Goal: Task Accomplishment & Management: Manage account settings

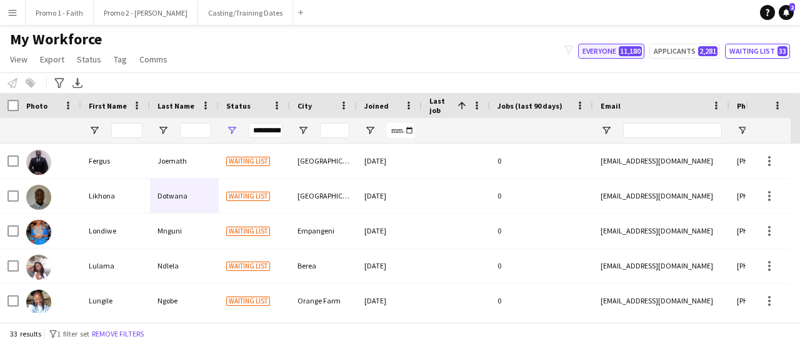
click at [614, 49] on button "Everyone 11,180" at bounding box center [611, 51] width 66 height 15
type input "**********"
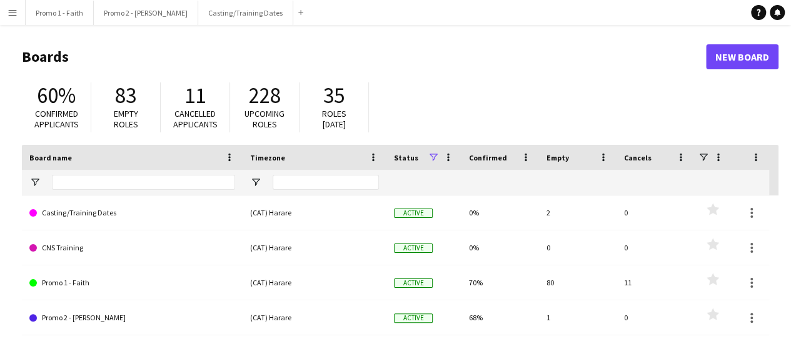
click at [15, 9] on app-icon "Menu" at bounding box center [12, 12] width 10 height 10
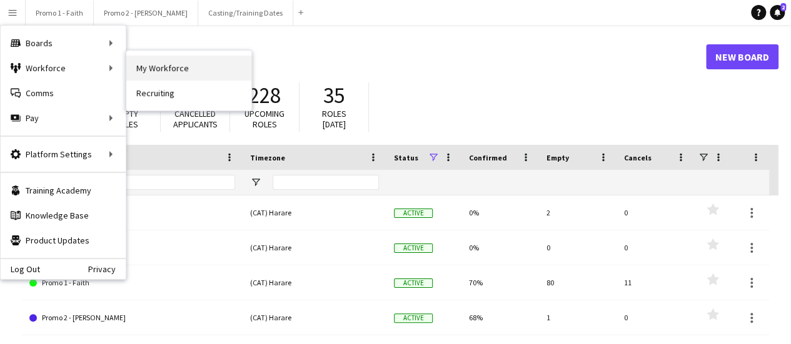
click at [156, 72] on link "My Workforce" at bounding box center [188, 68] width 125 height 25
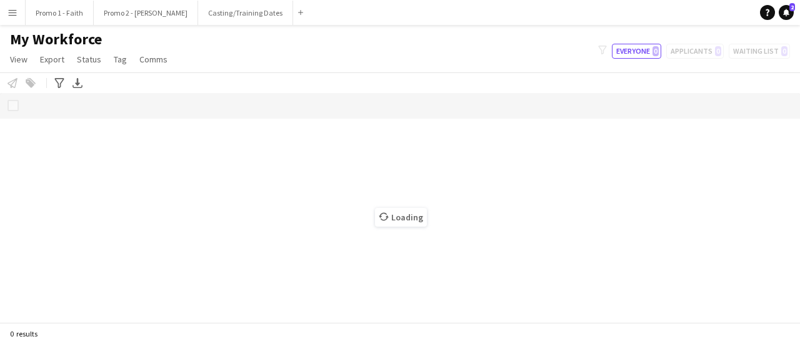
click at [466, 157] on div "Loading" at bounding box center [400, 207] width 800 height 229
click at [271, 154] on div "Loading" at bounding box center [400, 207] width 800 height 229
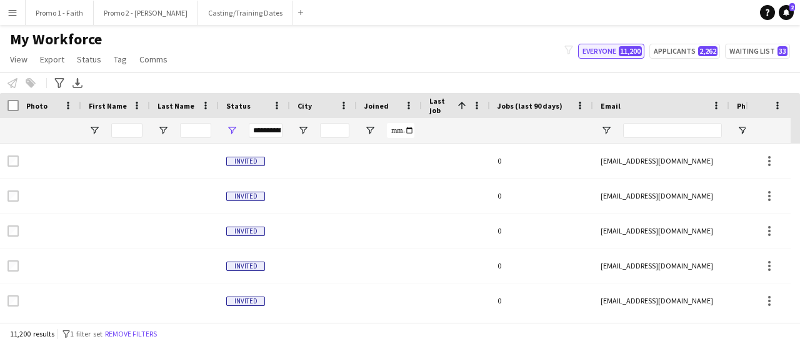
click at [590, 53] on button "Everyone 11,200" at bounding box center [611, 51] width 66 height 15
click at [232, 131] on span "Open Filter Menu" at bounding box center [231, 130] width 11 height 11
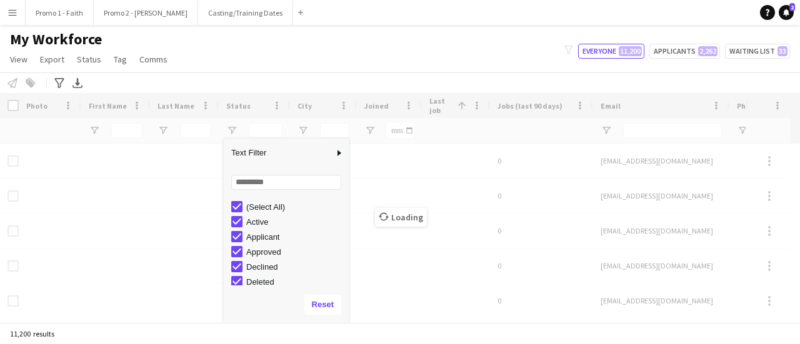
click at [230, 41] on div "My Workforce View Views Default view Applicants New view Update view Delete vie…" at bounding box center [400, 51] width 800 height 42
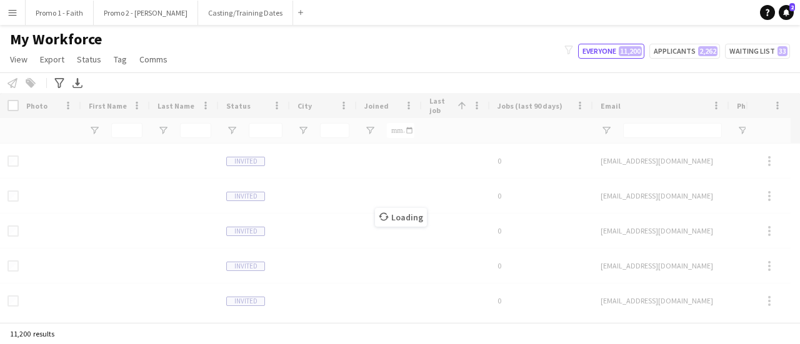
click at [471, 76] on div "Notify workforce Add to tag Select at least one crew to tag him or her. Advance…" at bounding box center [400, 82] width 800 height 21
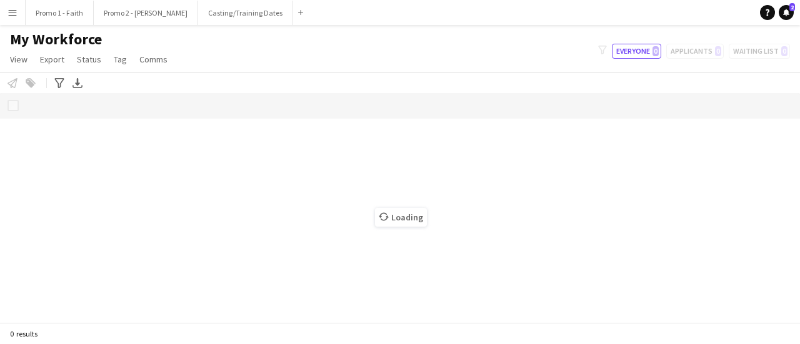
click at [172, 154] on div "Loading" at bounding box center [400, 207] width 800 height 229
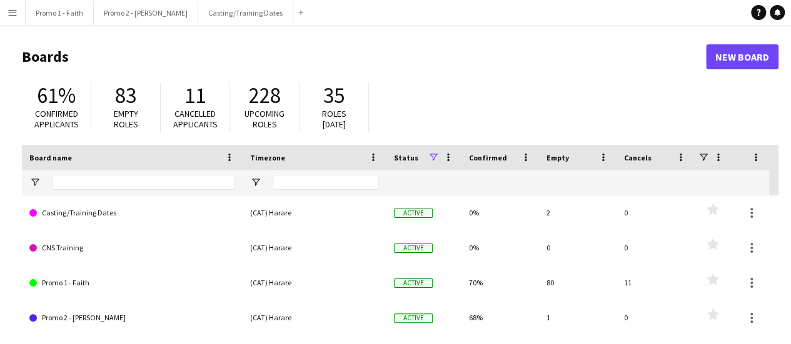
click at [7, 16] on app-icon "Menu" at bounding box center [12, 12] width 10 height 10
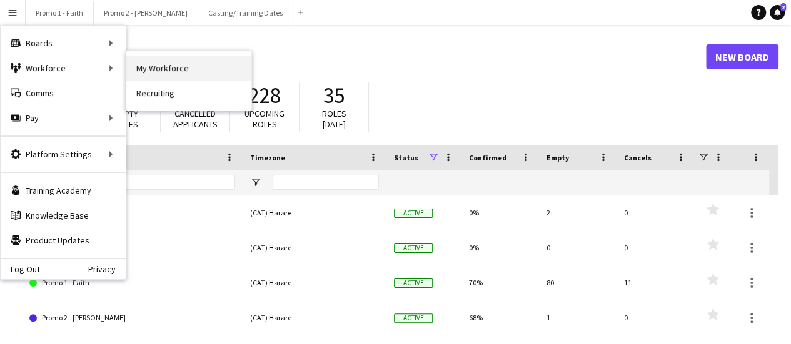
click at [144, 68] on link "My Workforce" at bounding box center [188, 68] width 125 height 25
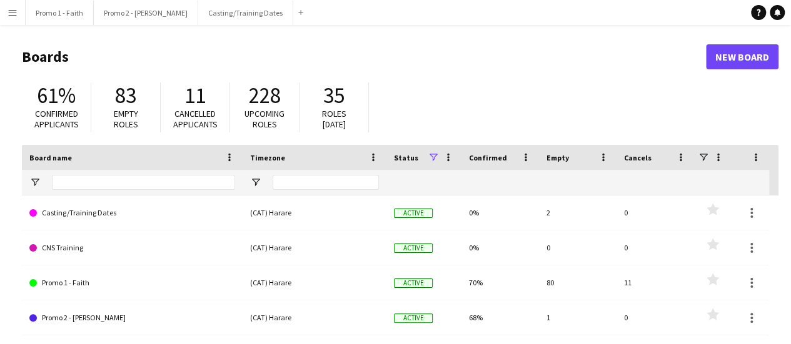
click at [14, 16] on app-icon "Menu" at bounding box center [12, 12] width 10 height 10
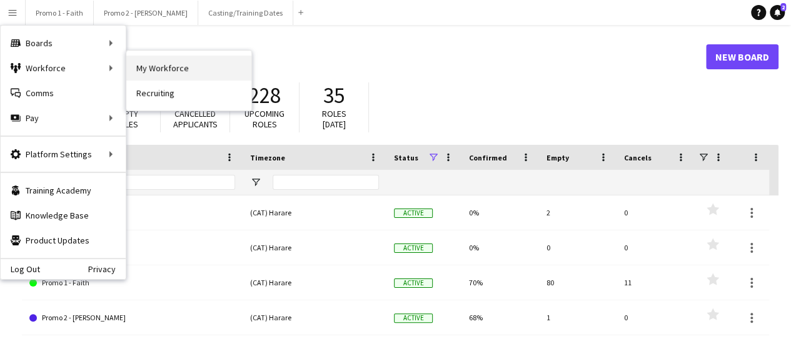
click at [159, 66] on link "My Workforce" at bounding box center [188, 68] width 125 height 25
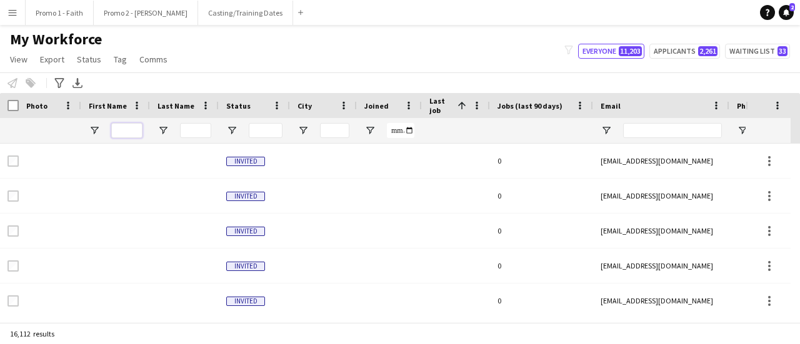
click at [119, 130] on input "First Name Filter Input" at bounding box center [126, 130] width 31 height 15
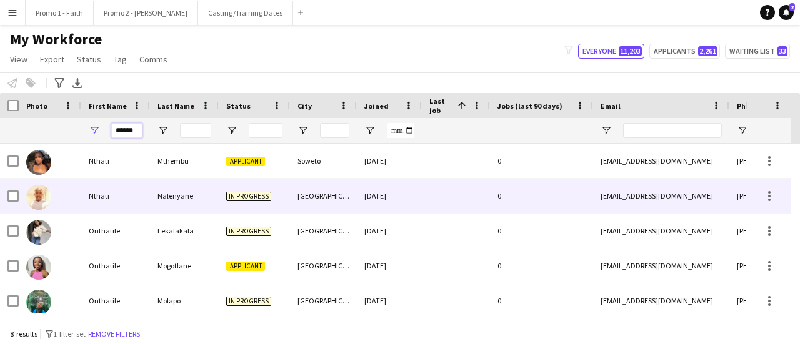
type input "******"
click at [180, 197] on div "Nalenyane" at bounding box center [184, 196] width 69 height 34
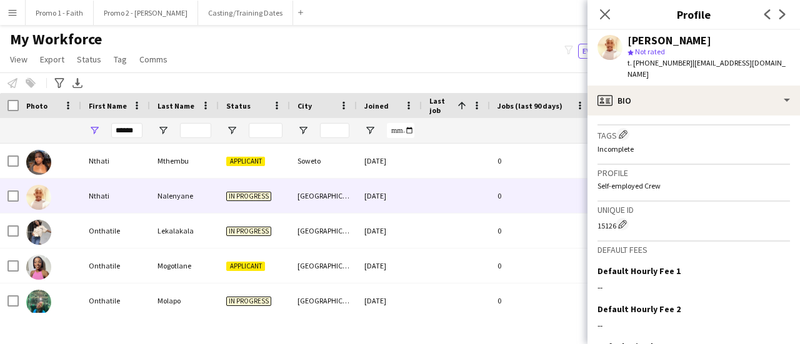
scroll to position [577, 0]
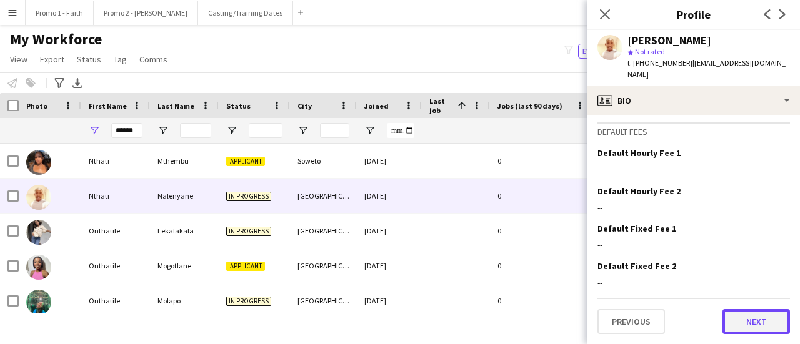
click at [737, 315] on button "Next" at bounding box center [755, 321] width 67 height 25
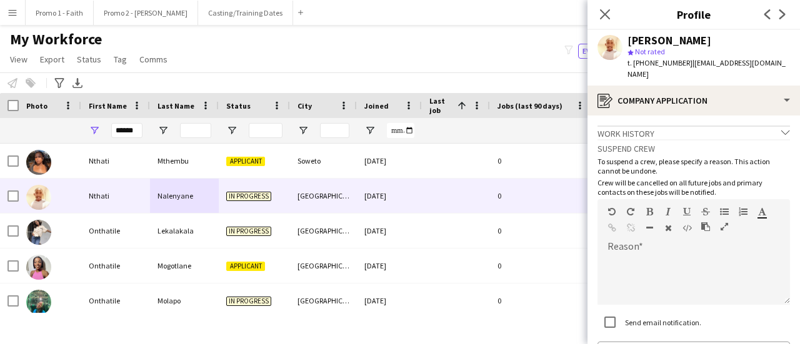
scroll to position [84, 0]
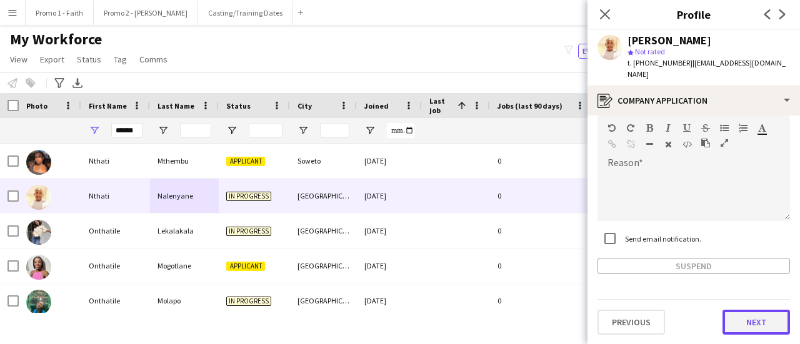
click at [736, 321] on button "Next" at bounding box center [755, 322] width 67 height 25
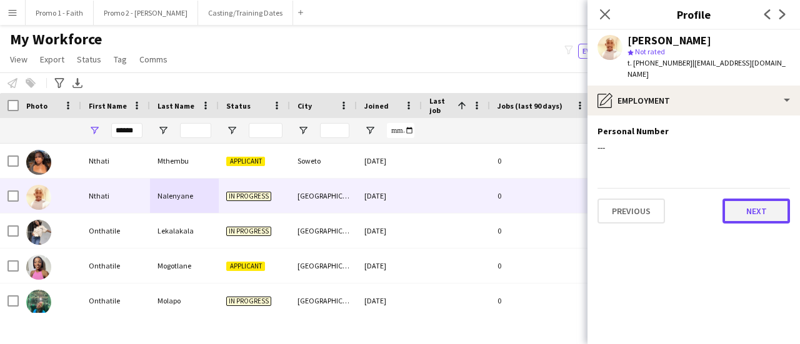
click at [746, 208] on button "Next" at bounding box center [755, 211] width 67 height 25
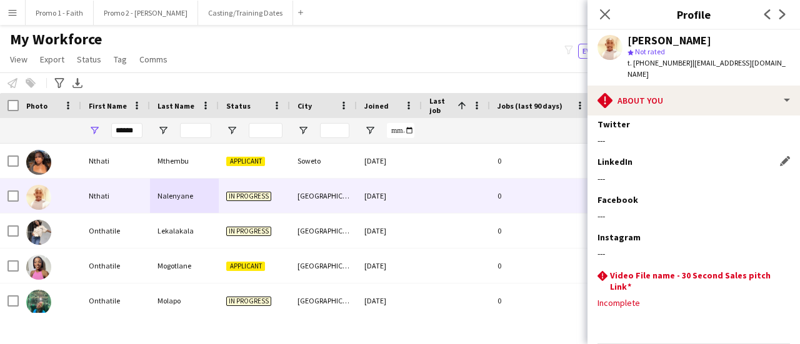
scroll to position [178, 0]
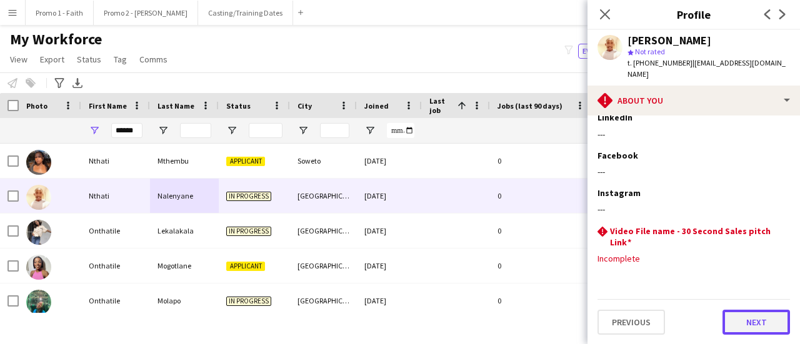
click at [749, 318] on button "Next" at bounding box center [755, 322] width 67 height 25
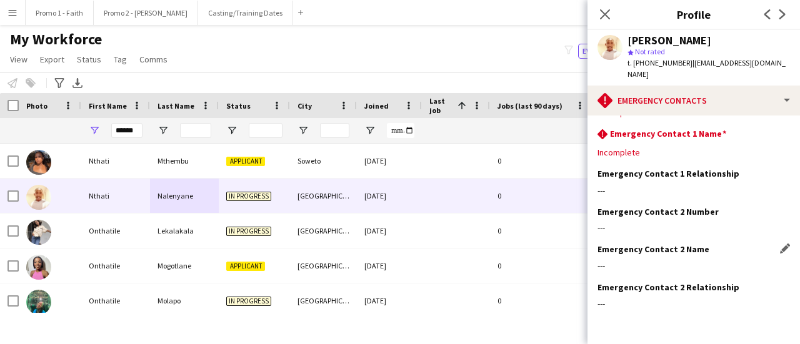
scroll to position [62, 0]
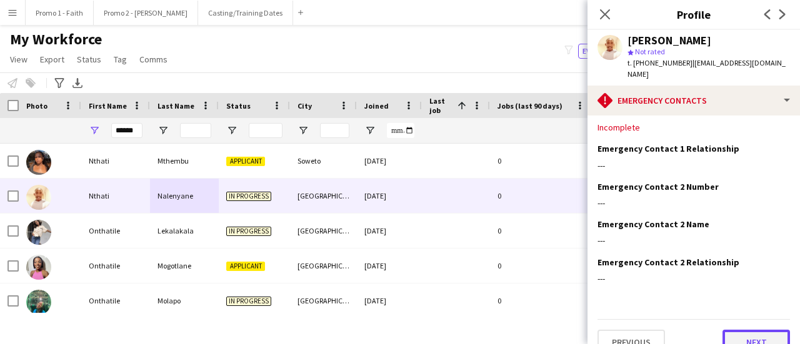
click at [744, 334] on button "Next" at bounding box center [755, 342] width 67 height 25
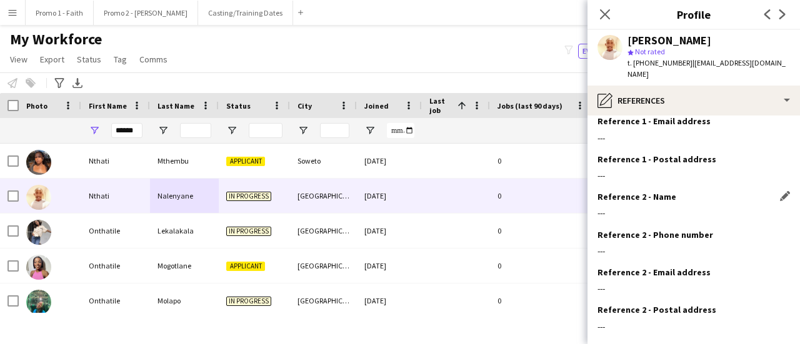
scroll to position [153, 0]
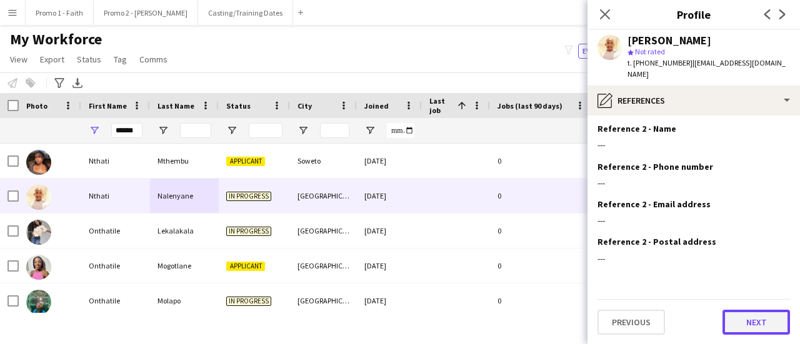
click at [728, 324] on button "Next" at bounding box center [755, 322] width 67 height 25
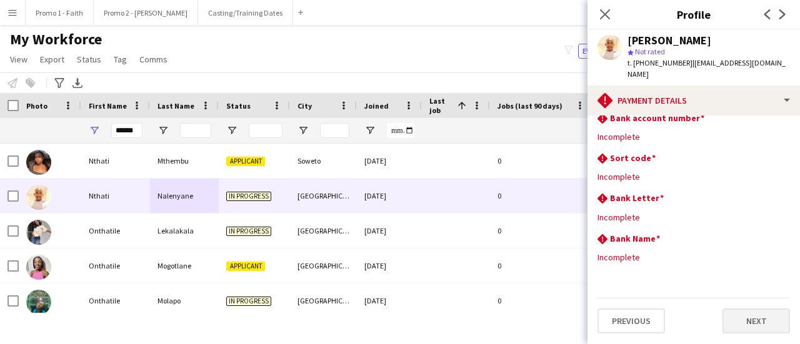
scroll to position [0, 0]
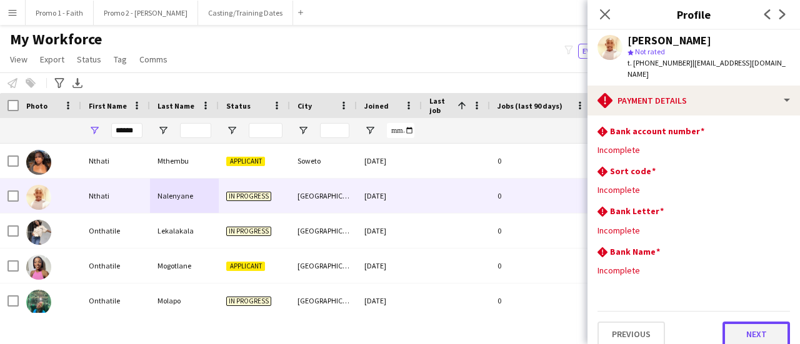
click at [737, 328] on button "Next" at bounding box center [755, 334] width 67 height 25
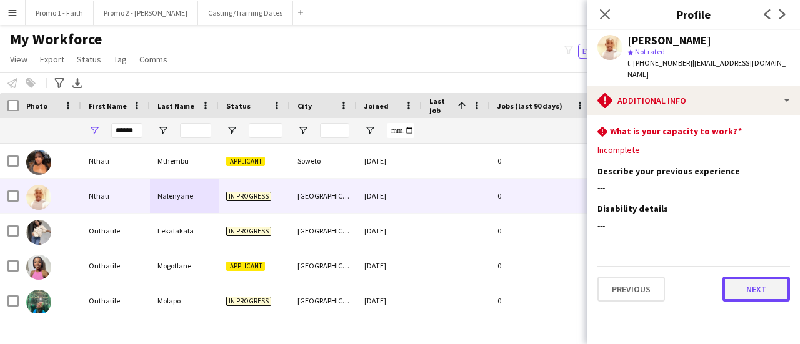
click at [750, 289] on button "Next" at bounding box center [755, 289] width 67 height 25
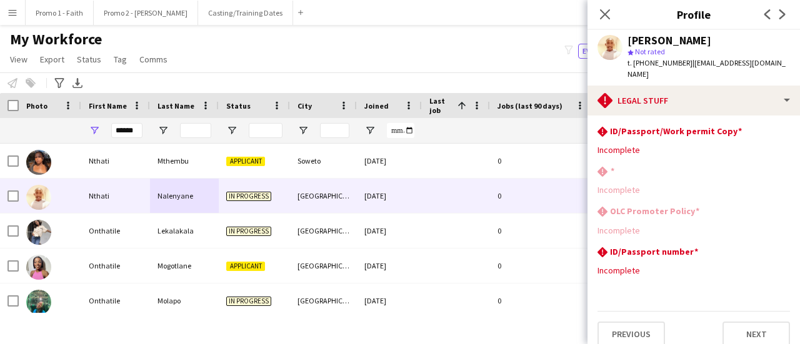
scroll to position [12, 0]
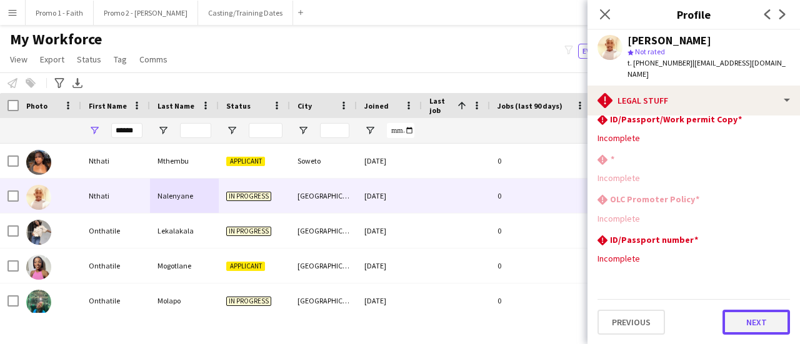
click at [736, 321] on button "Next" at bounding box center [755, 322] width 67 height 25
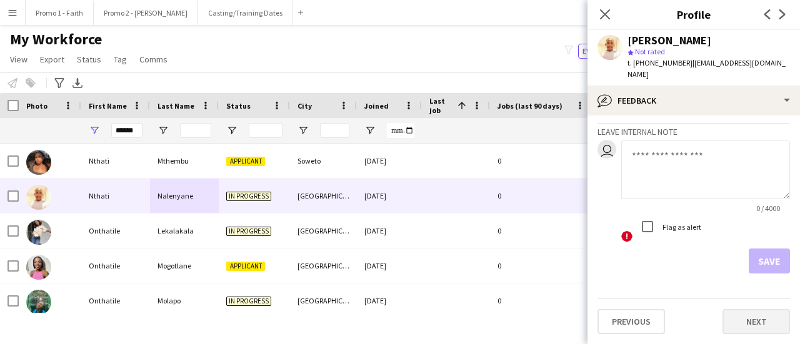
scroll to position [69, 0]
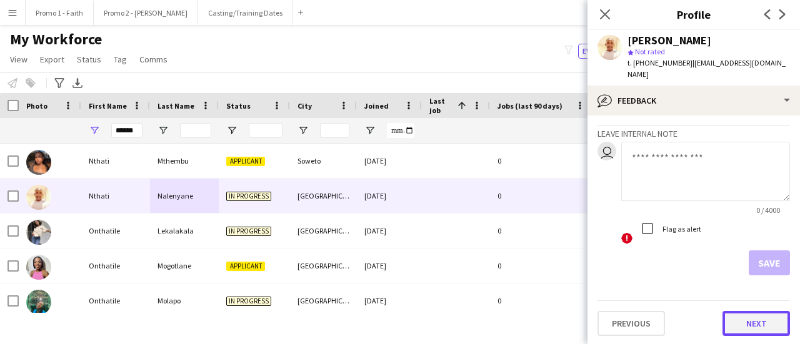
click at [751, 321] on button "Next" at bounding box center [755, 323] width 67 height 25
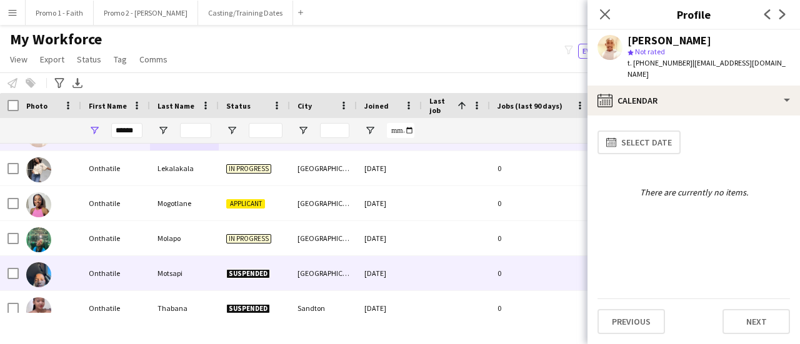
scroll to position [110, 0]
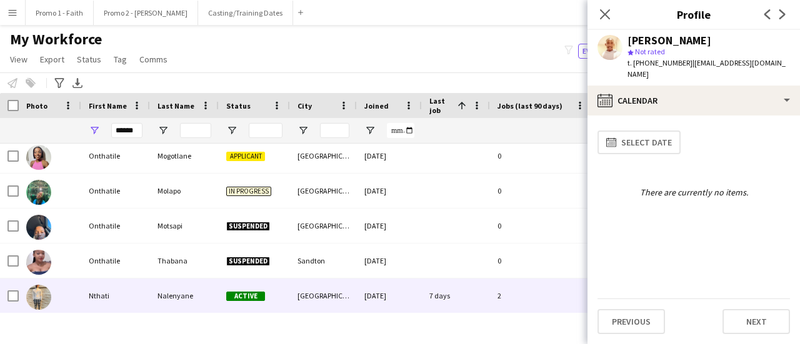
click at [195, 293] on div "Nalenyane" at bounding box center [184, 296] width 69 height 34
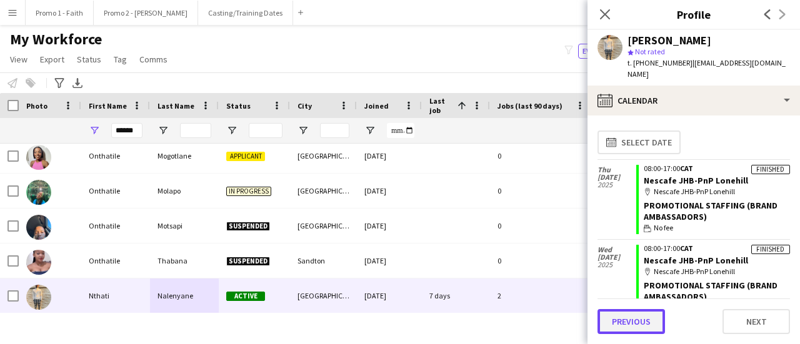
click at [617, 317] on button "Previous" at bounding box center [630, 321] width 67 height 25
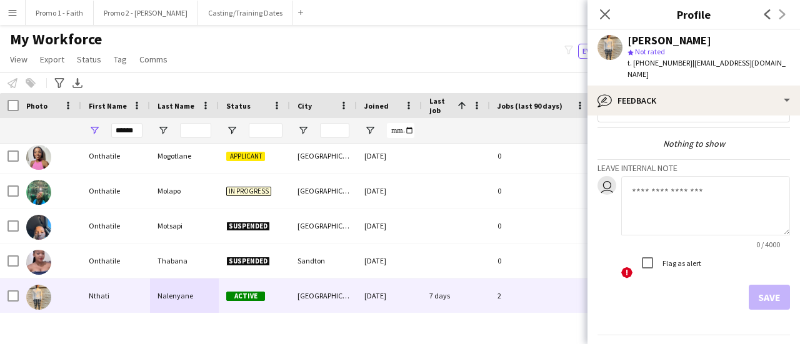
scroll to position [57, 0]
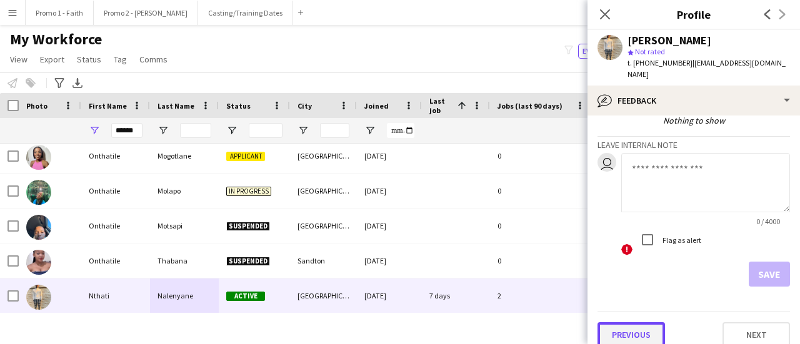
click at [615, 322] on button "Previous" at bounding box center [630, 334] width 67 height 25
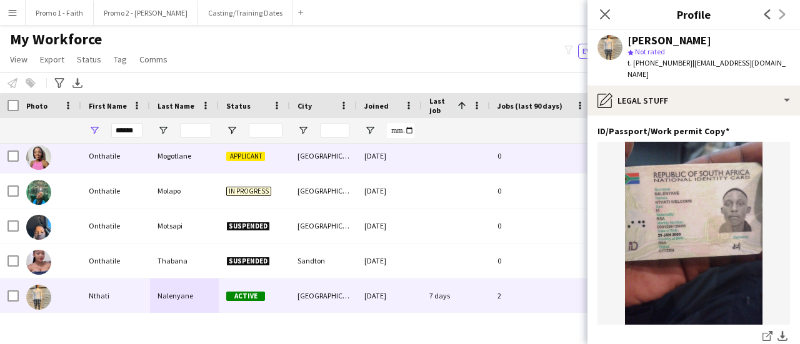
scroll to position [0, 0]
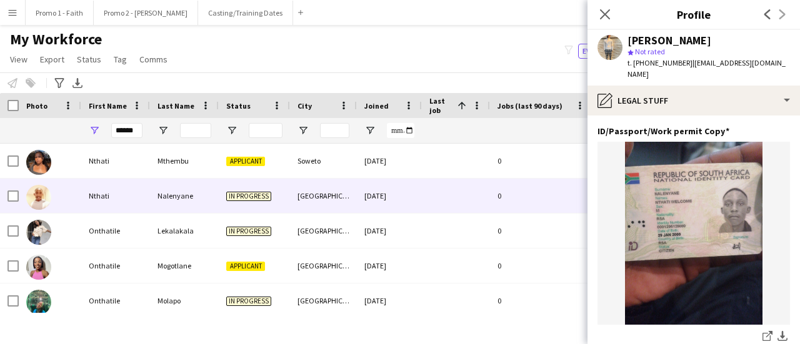
click at [176, 201] on div "Nalenyane" at bounding box center [184, 196] width 69 height 34
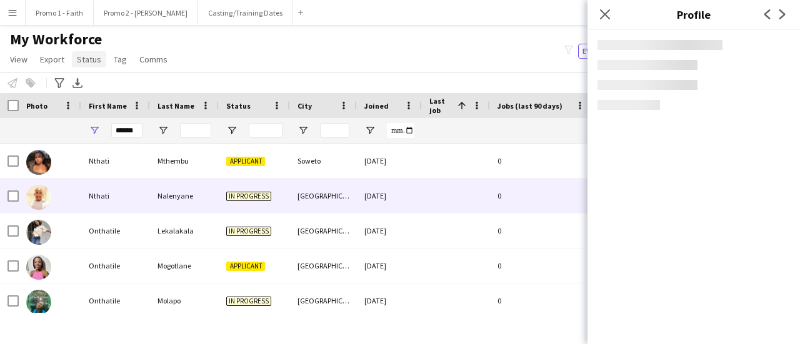
click at [81, 57] on span "Status" at bounding box center [89, 59] width 24 height 11
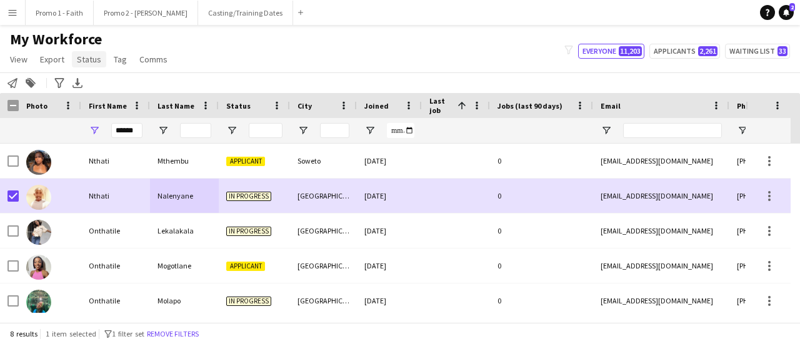
click at [79, 56] on span "Status" at bounding box center [89, 59] width 24 height 11
click at [90, 87] on span "Edit" at bounding box center [89, 86] width 14 height 11
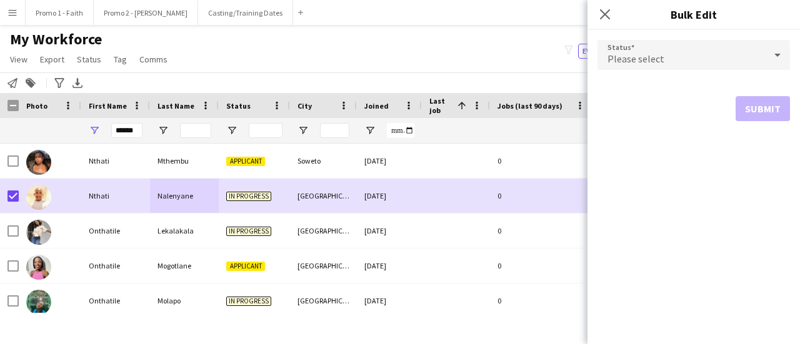
click at [780, 55] on icon at bounding box center [777, 54] width 15 height 25
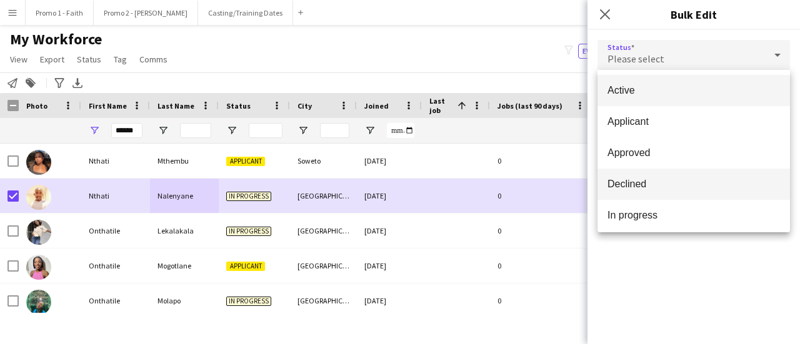
click at [632, 181] on span "Declined" at bounding box center [693, 184] width 172 height 12
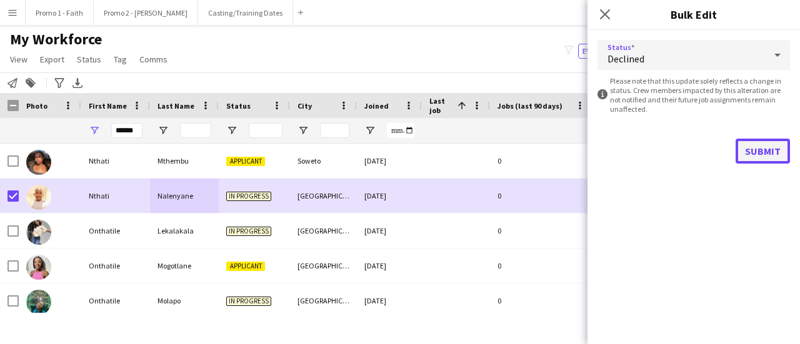
click at [756, 151] on button "Submit" at bounding box center [763, 151] width 54 height 25
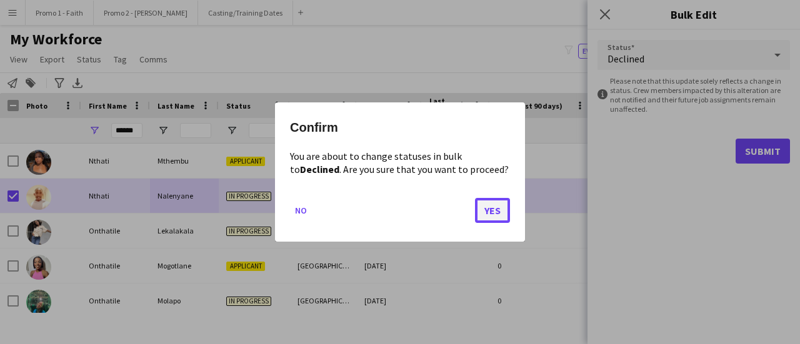
click at [485, 212] on button "Yes" at bounding box center [492, 210] width 35 height 25
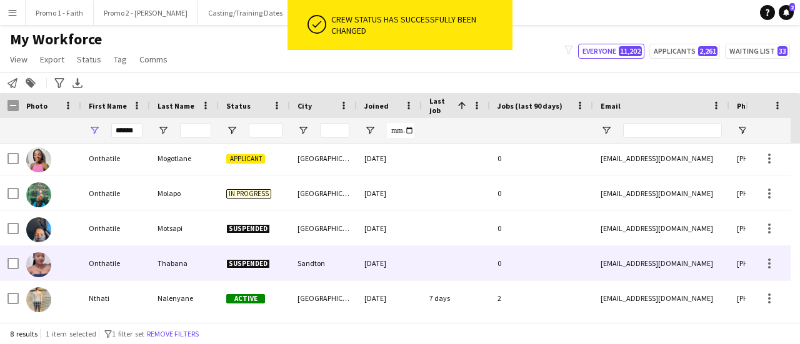
scroll to position [110, 0]
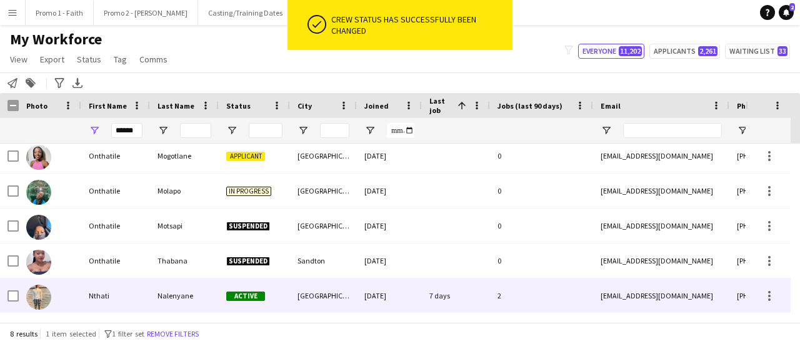
click at [451, 291] on div "7 days" at bounding box center [456, 296] width 68 height 34
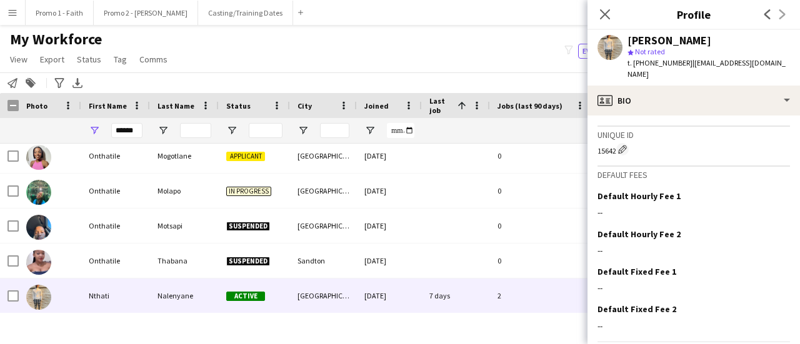
scroll to position [622, 0]
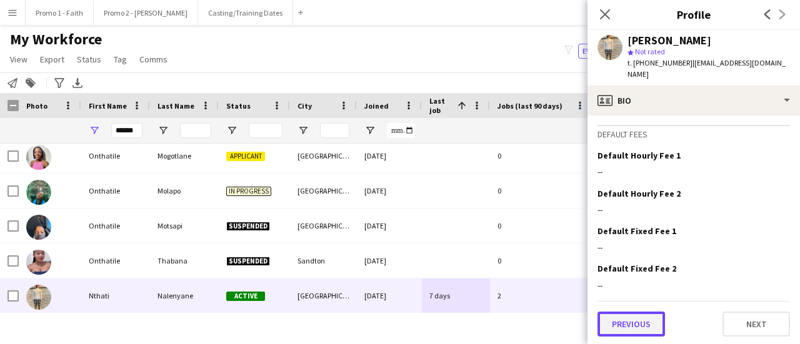
click at [628, 320] on button "Previous" at bounding box center [630, 324] width 67 height 25
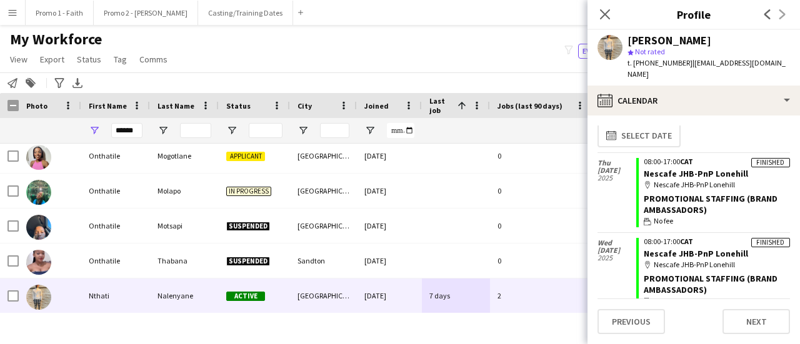
scroll to position [8, 0]
click at [609, 324] on button "Previous" at bounding box center [630, 321] width 67 height 25
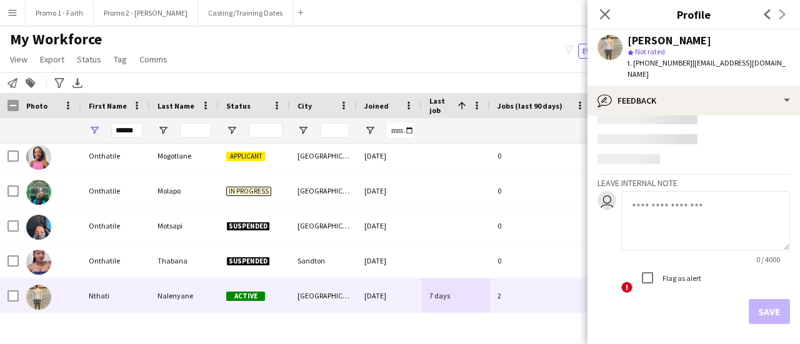
scroll to position [57, 0]
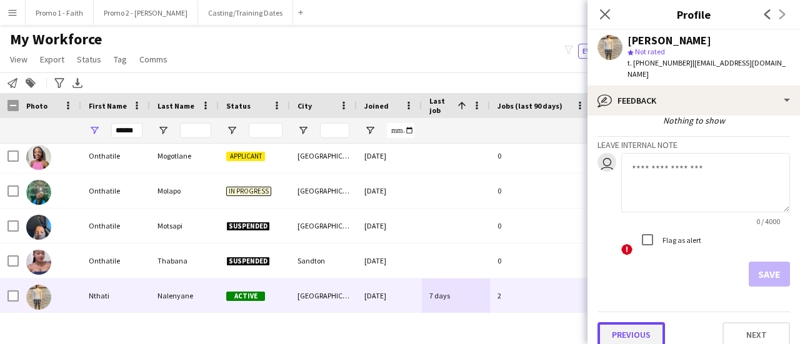
click at [622, 329] on button "Previous" at bounding box center [630, 334] width 67 height 25
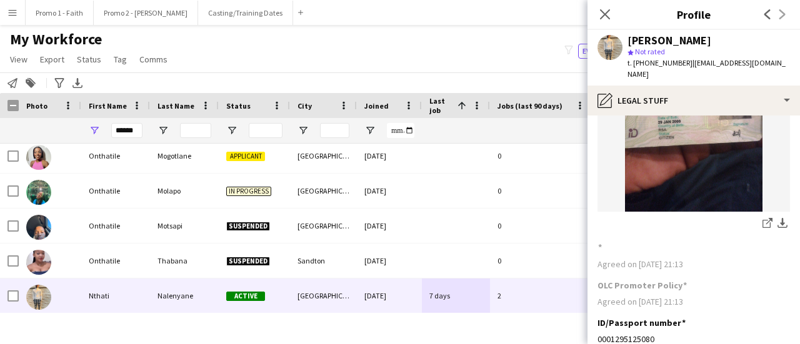
scroll to position [182, 0]
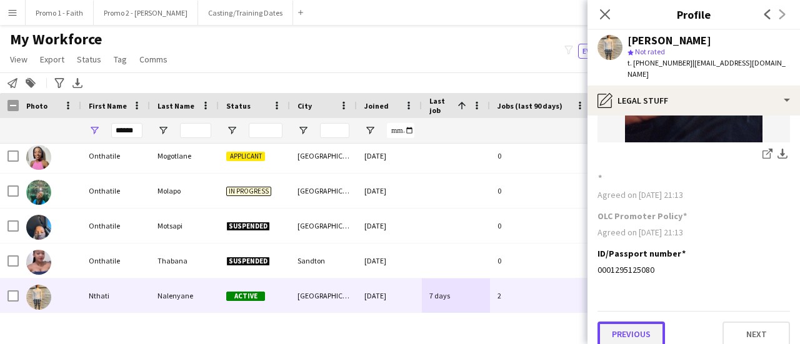
click at [633, 325] on button "Previous" at bounding box center [630, 334] width 67 height 25
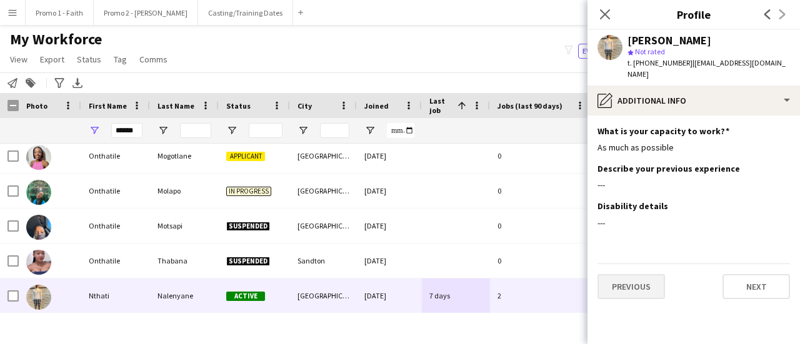
scroll to position [0, 0]
click at [629, 274] on button "Previous" at bounding box center [630, 286] width 67 height 25
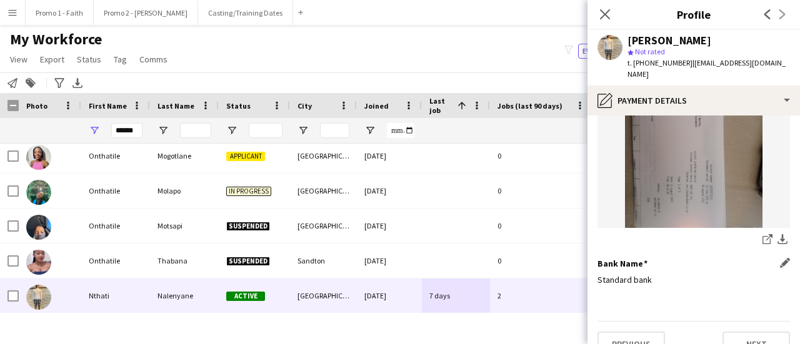
scroll to position [182, 0]
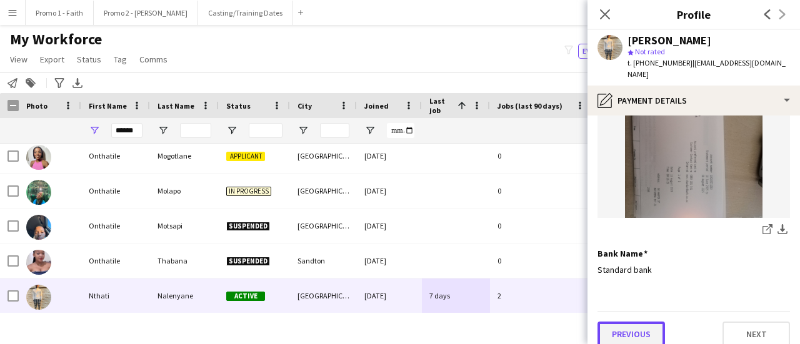
click at [625, 322] on button "Previous" at bounding box center [630, 334] width 67 height 25
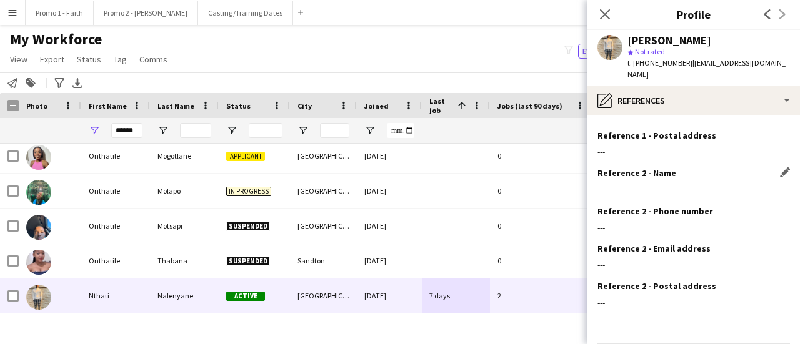
scroll to position [141, 0]
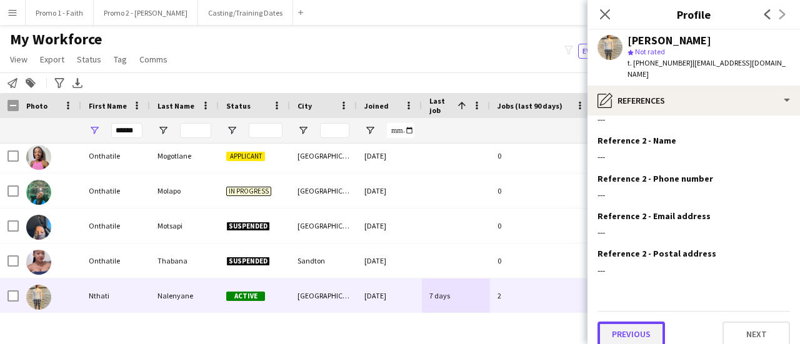
click at [629, 322] on button "Previous" at bounding box center [630, 334] width 67 height 25
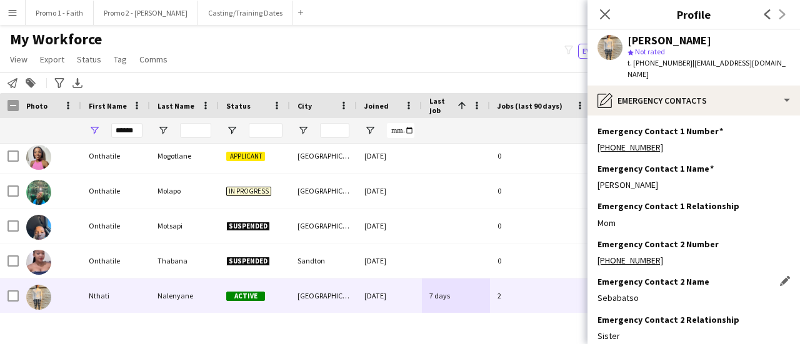
scroll to position [66, 0]
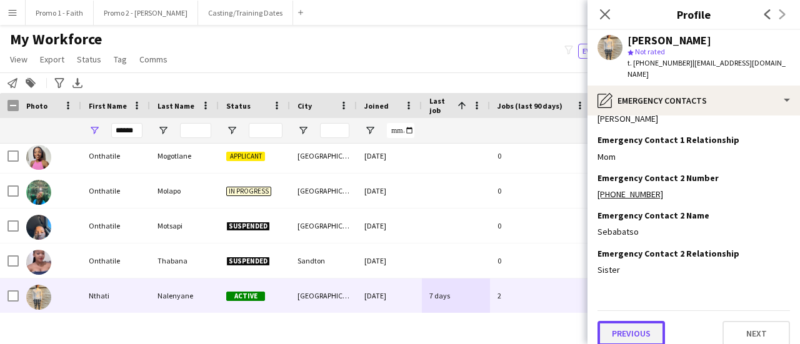
click at [634, 326] on button "Previous" at bounding box center [630, 333] width 67 height 25
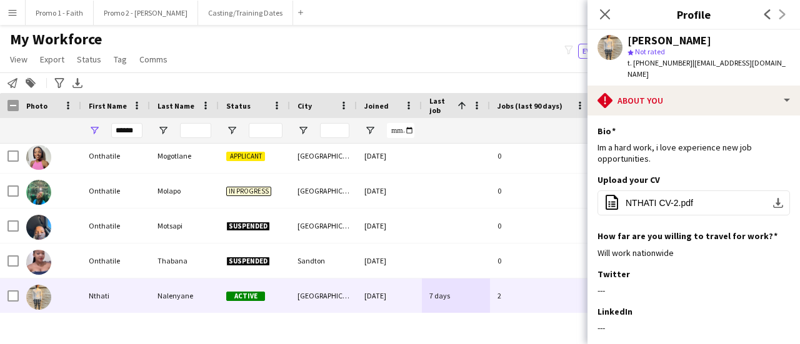
scroll to position [183, 0]
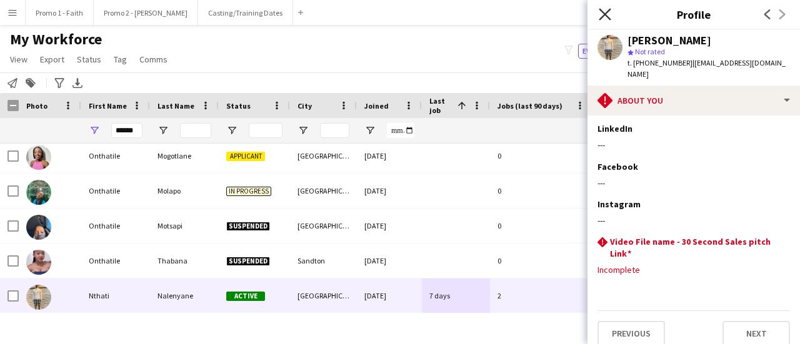
click at [602, 13] on icon "Close pop-in" at bounding box center [605, 14] width 12 height 12
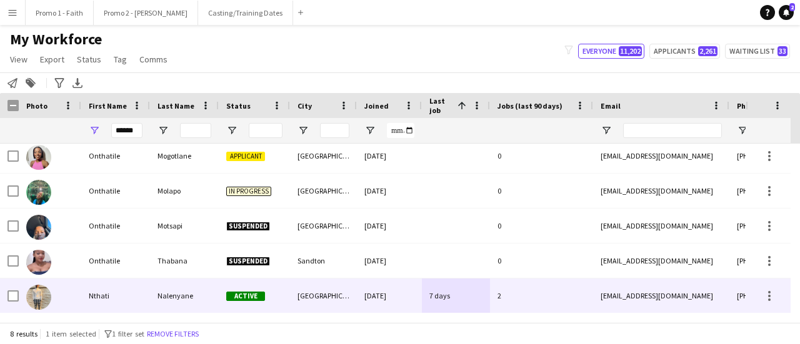
click at [321, 293] on div "[GEOGRAPHIC_DATA]" at bounding box center [323, 296] width 67 height 34
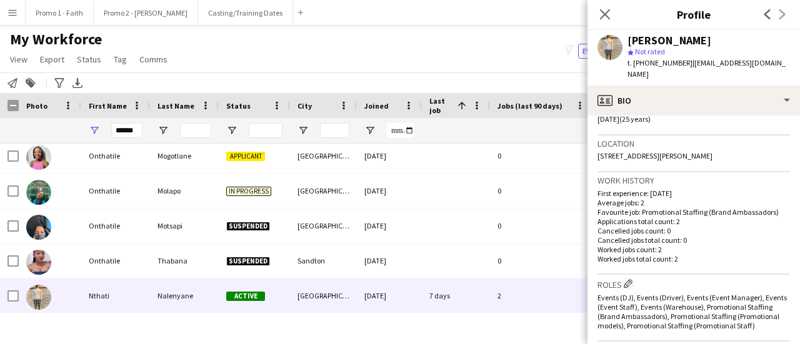
scroll to position [622, 0]
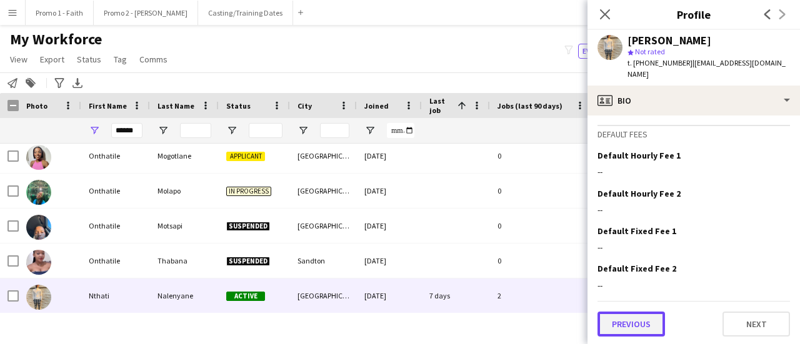
click at [630, 322] on button "Previous" at bounding box center [630, 324] width 67 height 25
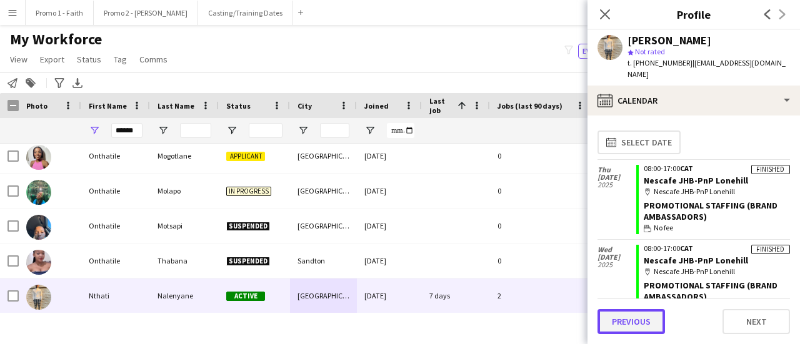
click at [629, 323] on button "Previous" at bounding box center [630, 321] width 67 height 25
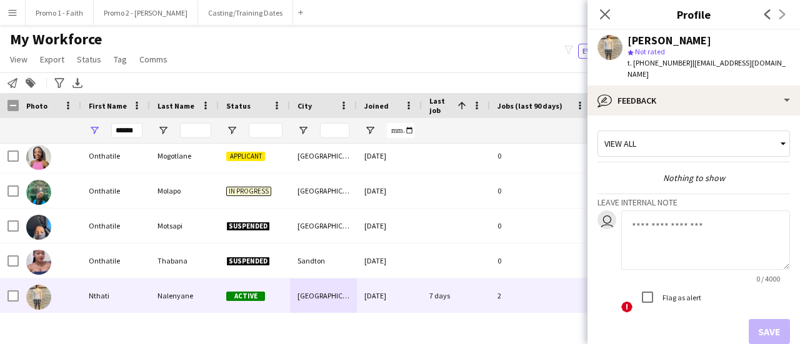
click at [641, 216] on textarea at bounding box center [705, 240] width 169 height 59
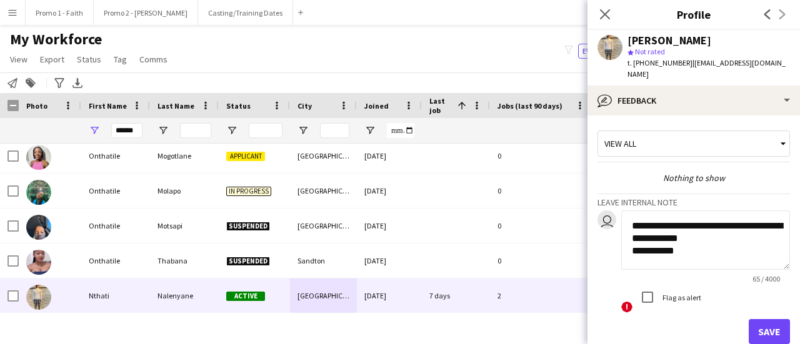
type textarea "**********"
click at [750, 319] on button "Save" at bounding box center [769, 331] width 41 height 25
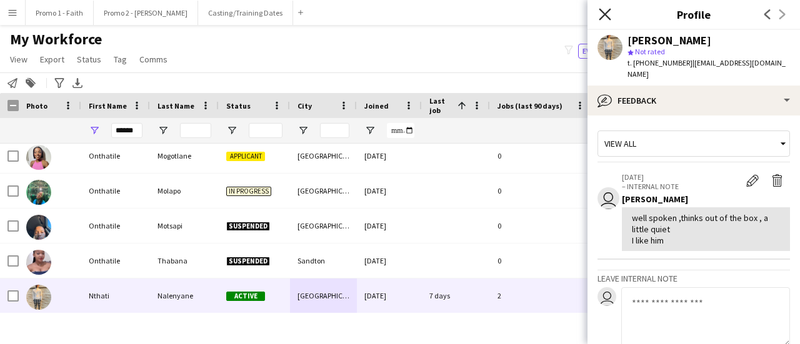
click at [600, 12] on icon "Close pop-in" at bounding box center [605, 14] width 12 height 12
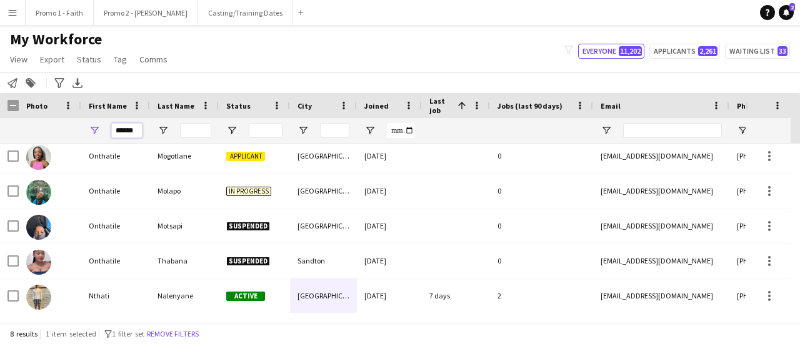
click at [137, 131] on input "******" at bounding box center [126, 130] width 31 height 15
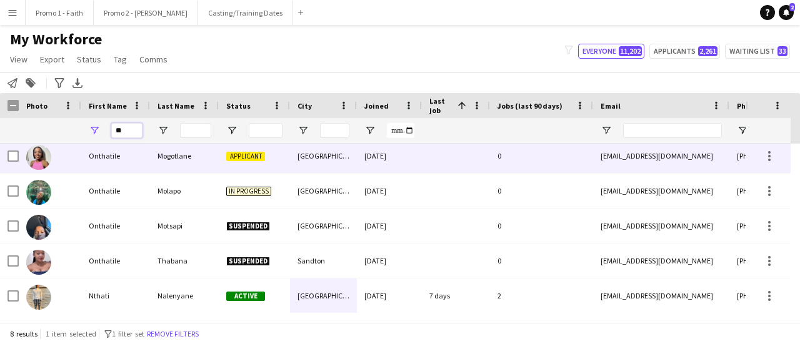
type input "*"
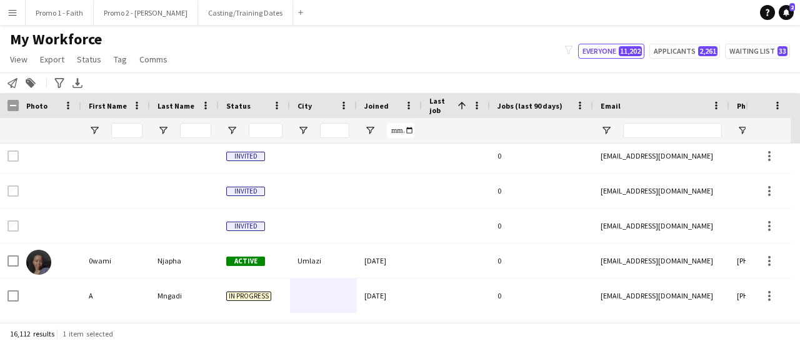
click at [9, 11] on app-icon "Menu" at bounding box center [12, 12] width 10 height 10
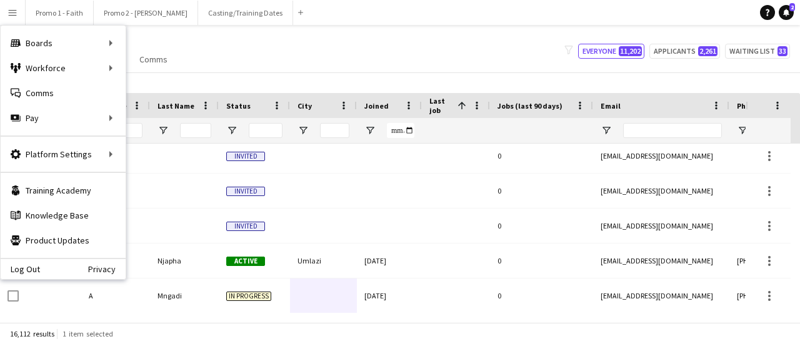
click at [309, 41] on div "My Workforce View Views Default view Applicants New view Update view Delete vie…" at bounding box center [400, 51] width 800 height 42
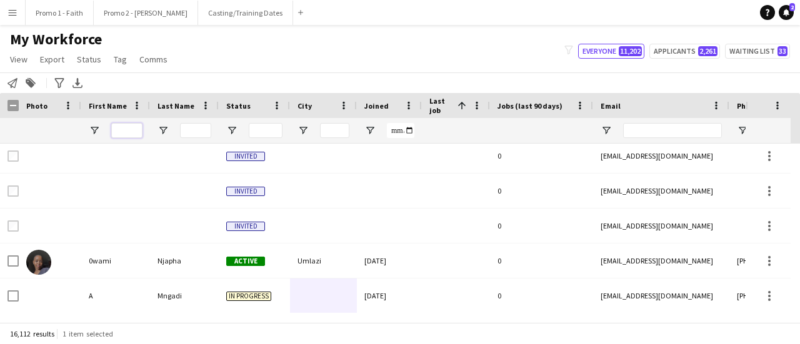
click at [131, 128] on input "First Name Filter Input" at bounding box center [126, 130] width 31 height 15
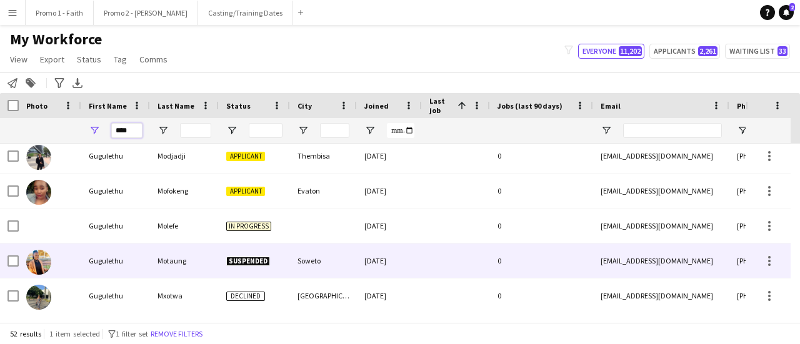
scroll to position [1110, 0]
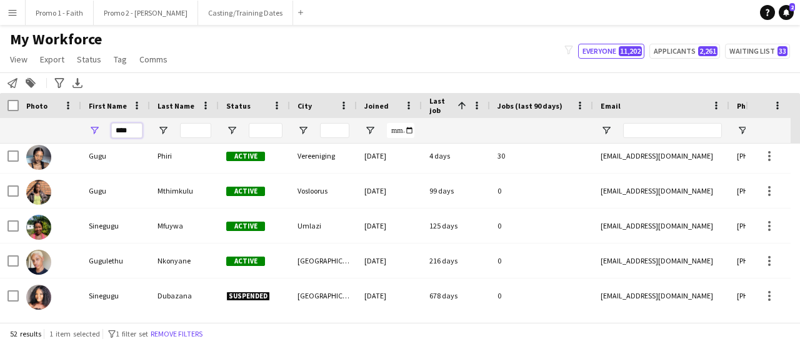
type input "****"
click at [196, 137] on input "Last Name Filter Input" at bounding box center [195, 130] width 31 height 15
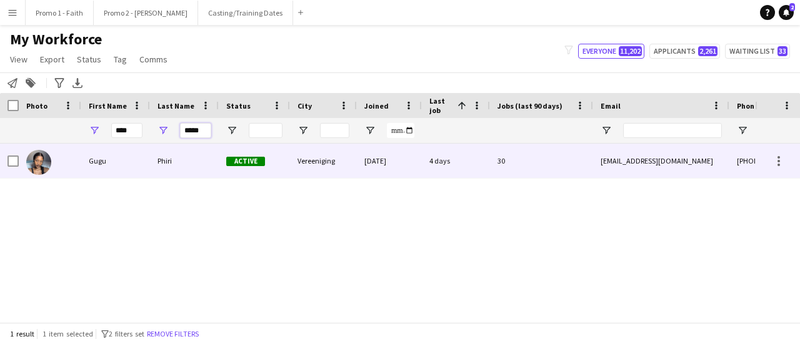
type input "*****"
click at [179, 167] on div "Phiri" at bounding box center [184, 161] width 69 height 34
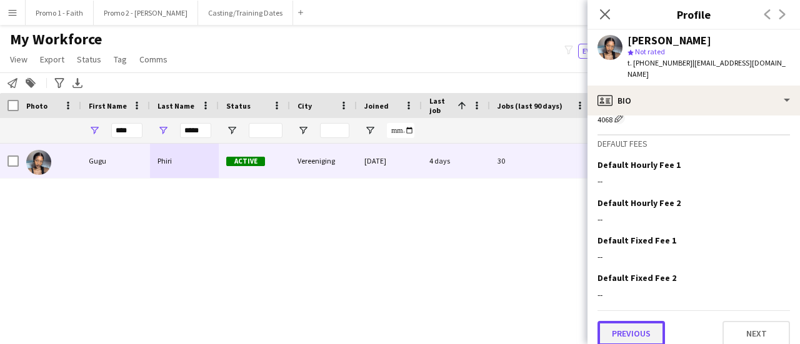
click at [630, 321] on button "Previous" at bounding box center [630, 333] width 67 height 25
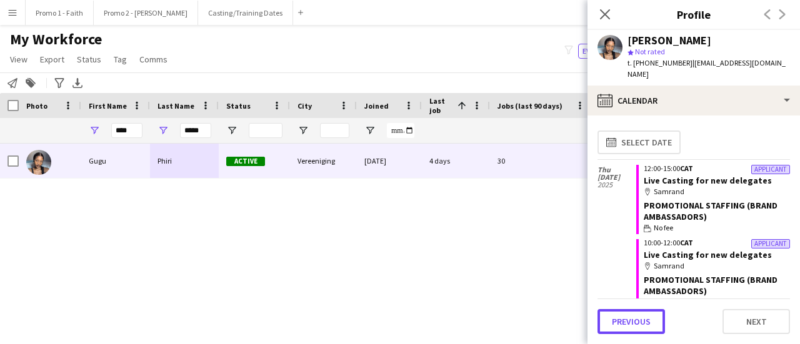
click at [630, 321] on button "Previous" at bounding box center [630, 321] width 67 height 25
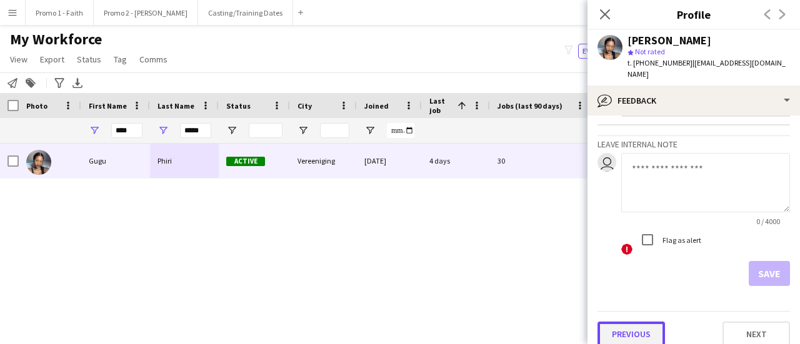
click at [627, 326] on button "Previous" at bounding box center [630, 334] width 67 height 25
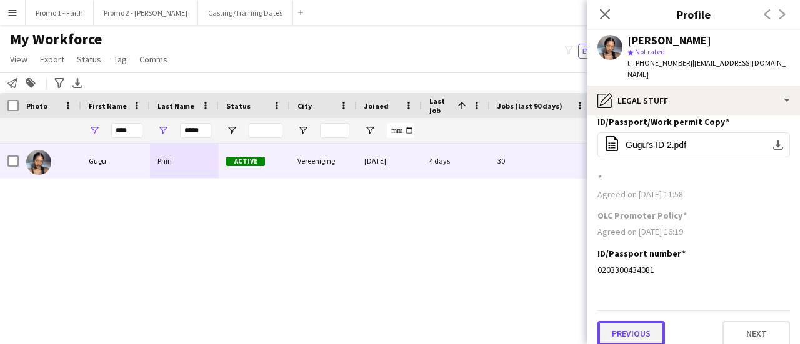
click at [627, 322] on button "Previous" at bounding box center [630, 333] width 67 height 25
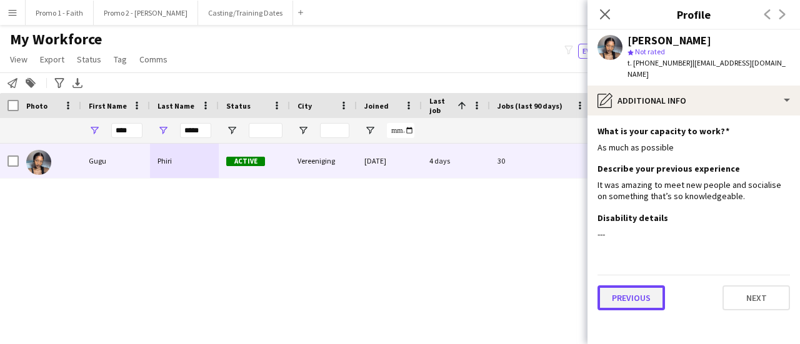
click at [629, 286] on button "Previous" at bounding box center [630, 298] width 67 height 25
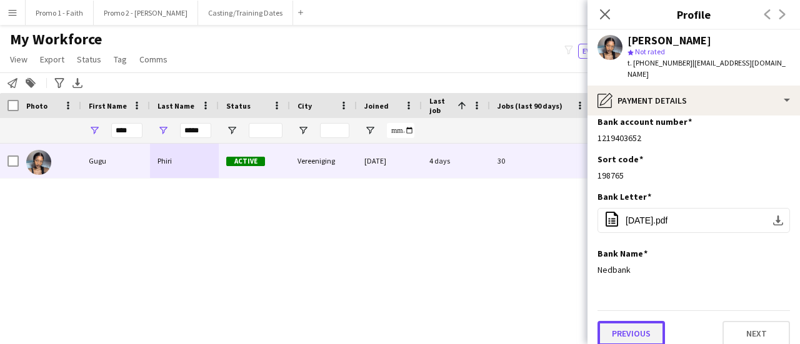
click at [630, 321] on button "Previous" at bounding box center [630, 333] width 67 height 25
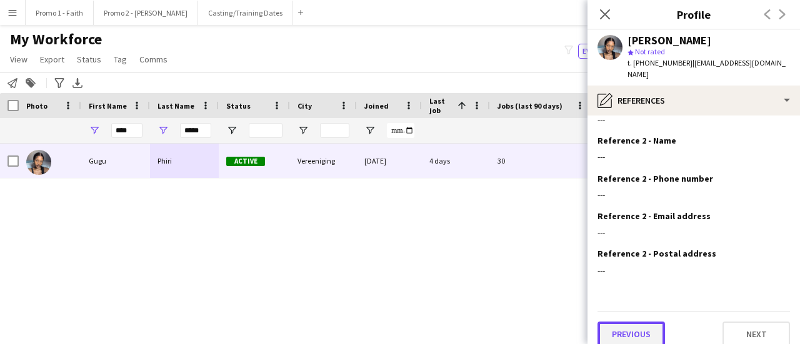
click at [625, 332] on button "Previous" at bounding box center [630, 334] width 67 height 25
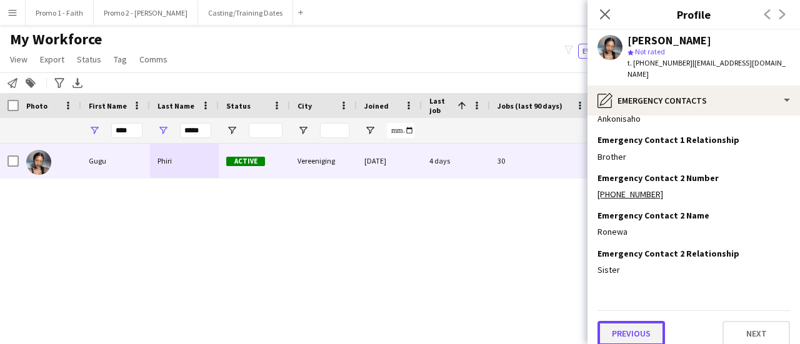
click at [625, 327] on button "Previous" at bounding box center [630, 333] width 67 height 25
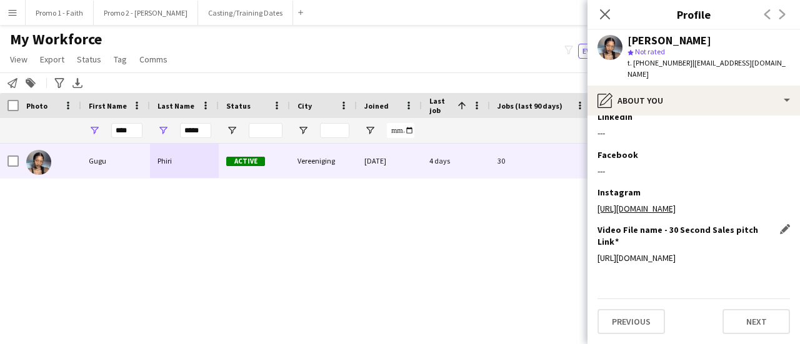
drag, startPoint x: 749, startPoint y: 258, endPoint x: 598, endPoint y: 247, distance: 151.6
click at [598, 252] on div "[URL][DOMAIN_NAME]" at bounding box center [693, 257] width 192 height 11
copy div "[URL][DOMAIN_NAME]"
click at [11, 17] on app-icon "Menu" at bounding box center [12, 12] width 10 height 10
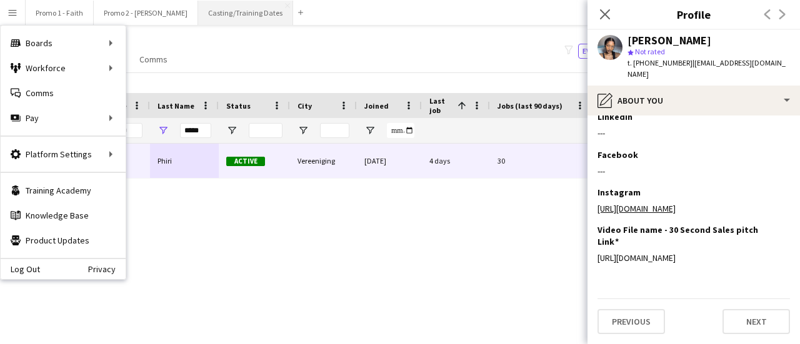
click at [212, 11] on button "Casting/Training Dates Close" at bounding box center [245, 13] width 95 height 24
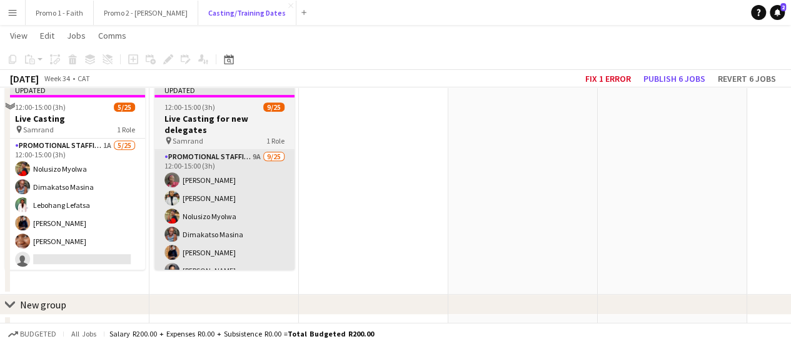
scroll to position [187, 0]
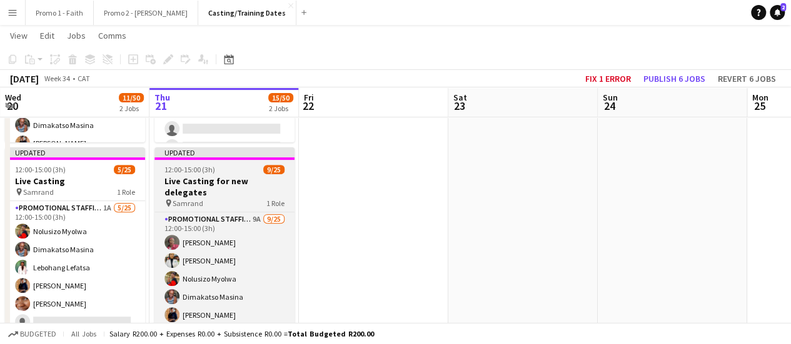
click at [211, 161] on app-job-card "Updated 12:00-15:00 (3h) 9/25 Live Casting for new delegates pin Samrand 1 Role…" at bounding box center [224, 239] width 140 height 185
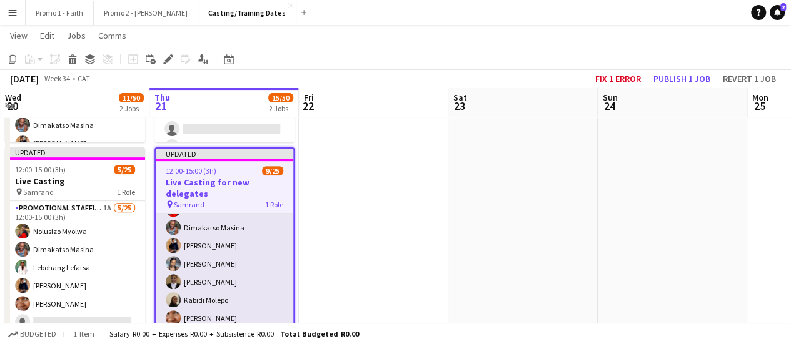
scroll to position [125, 0]
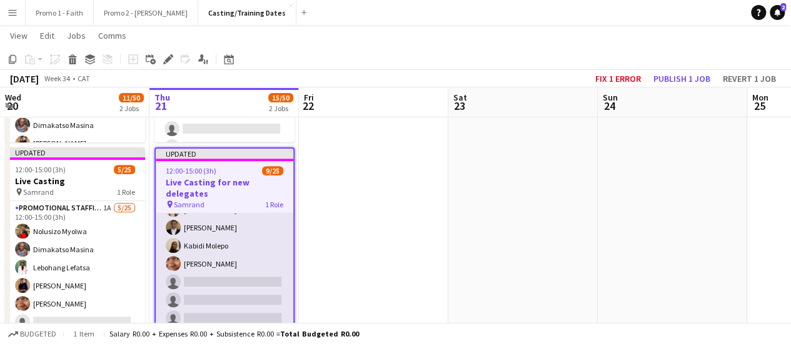
click at [194, 266] on app-card-role "Promotional Staffing (Brand Ambassadors) 9A [DATE] 12:00-15:00 (3h) [PERSON_NAM…" at bounding box center [224, 327] width 137 height 477
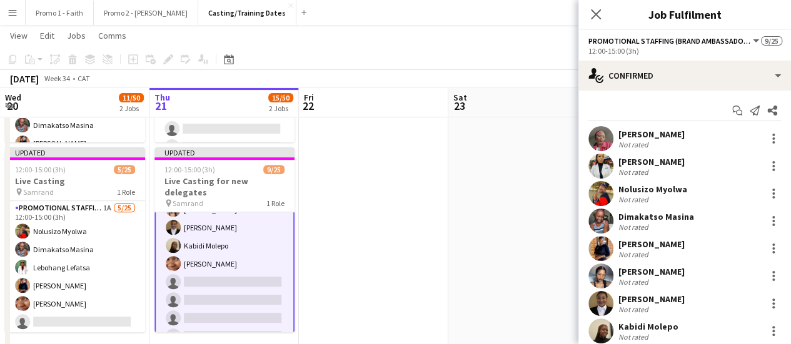
scroll to position [126, 0]
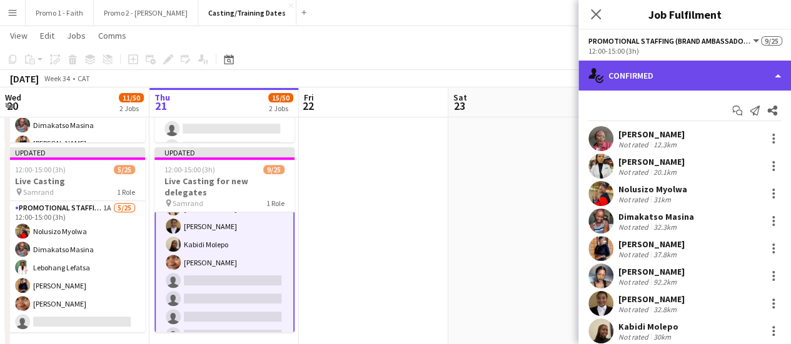
click at [778, 74] on div "single-neutral-actions-check-2 Confirmed" at bounding box center [684, 76] width 212 height 30
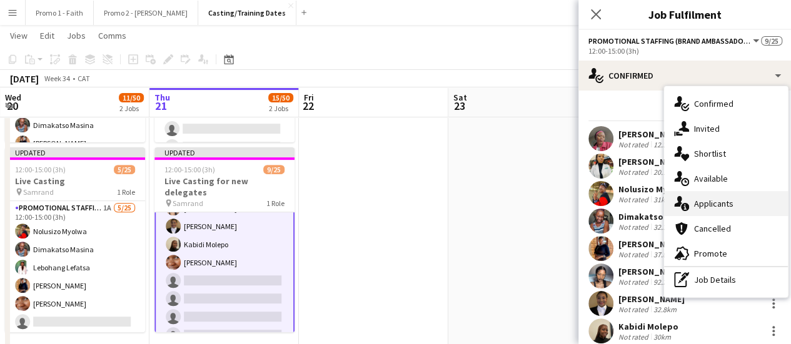
click at [704, 202] on div "single-neutral-actions-information Applicants" at bounding box center [726, 203] width 124 height 25
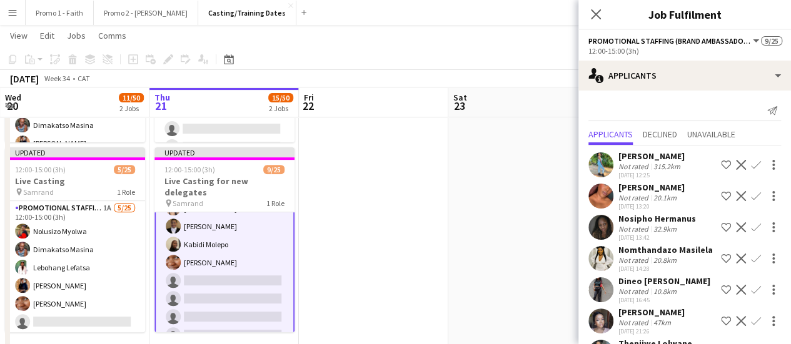
click at [751, 162] on app-icon "Confirm" at bounding box center [756, 165] width 10 height 10
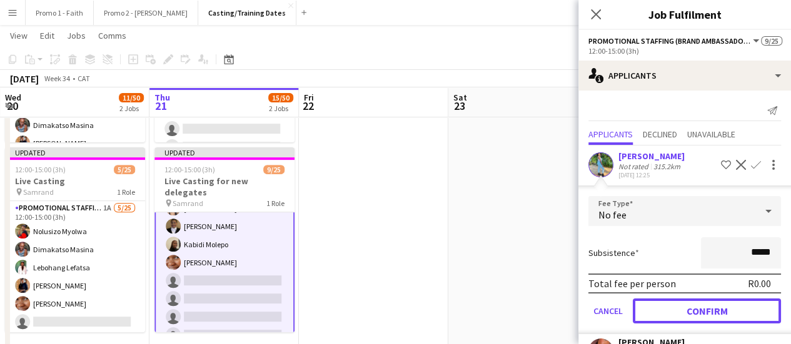
drag, startPoint x: 712, startPoint y: 312, endPoint x: 716, endPoint y: 302, distance: 10.7
click at [712, 312] on button "Confirm" at bounding box center [706, 311] width 148 height 25
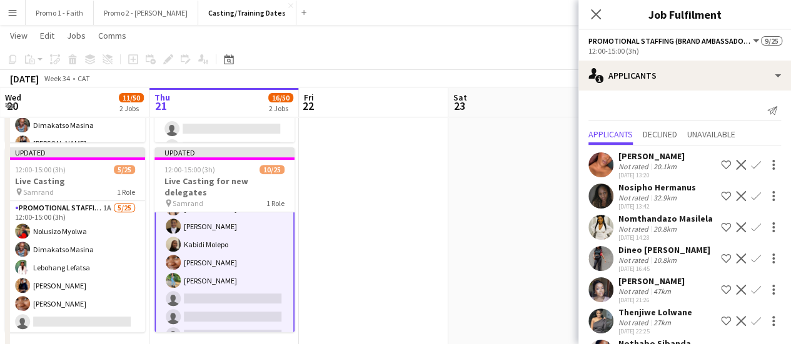
click at [751, 161] on app-icon "Confirm" at bounding box center [756, 165] width 10 height 10
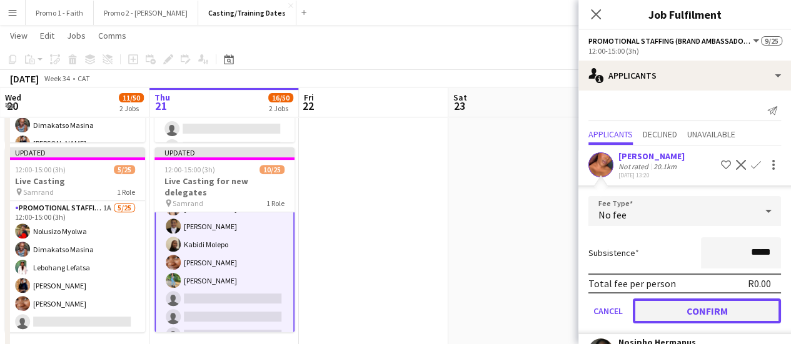
click at [701, 312] on button "Confirm" at bounding box center [706, 311] width 148 height 25
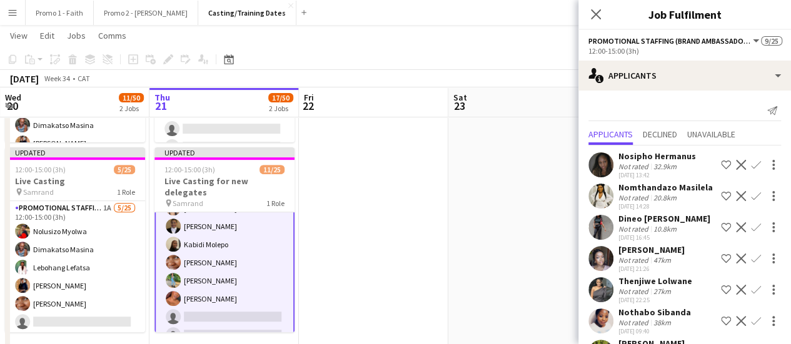
click at [751, 163] on app-icon "Confirm" at bounding box center [756, 165] width 10 height 10
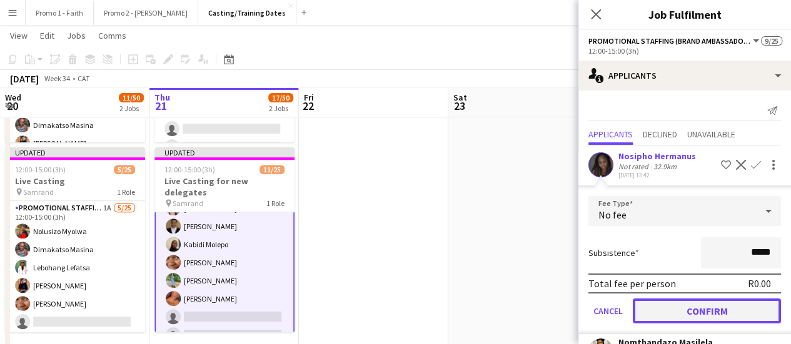
click at [711, 311] on button "Confirm" at bounding box center [706, 311] width 148 height 25
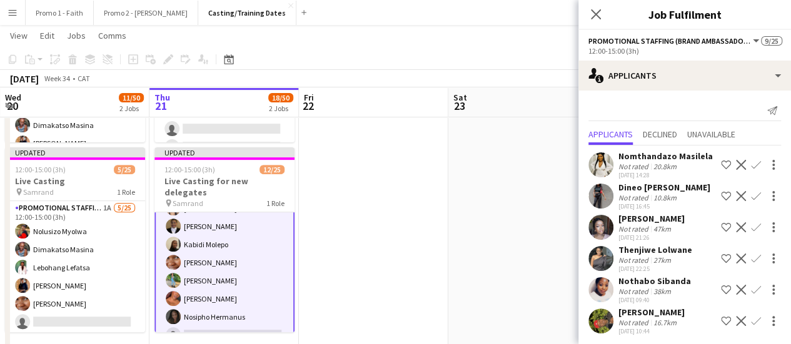
click at [751, 168] on app-icon "Confirm" at bounding box center [756, 165] width 10 height 10
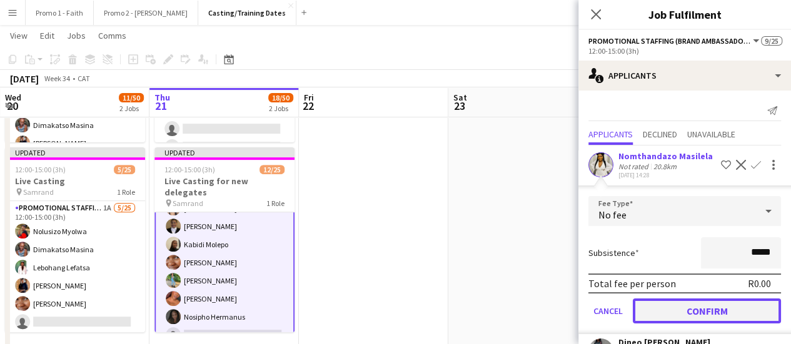
click at [701, 319] on button "Confirm" at bounding box center [706, 311] width 148 height 25
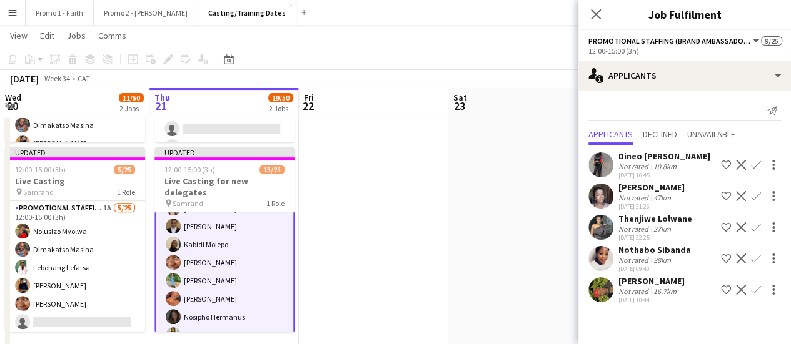
click at [754, 162] on app-icon "Confirm" at bounding box center [756, 165] width 10 height 10
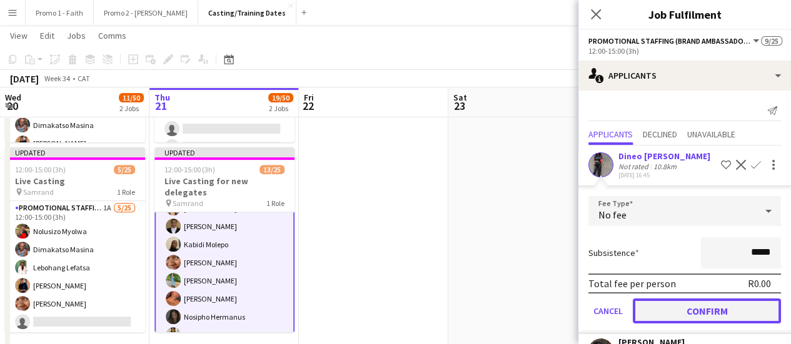
click at [730, 324] on button "Confirm" at bounding box center [706, 311] width 148 height 25
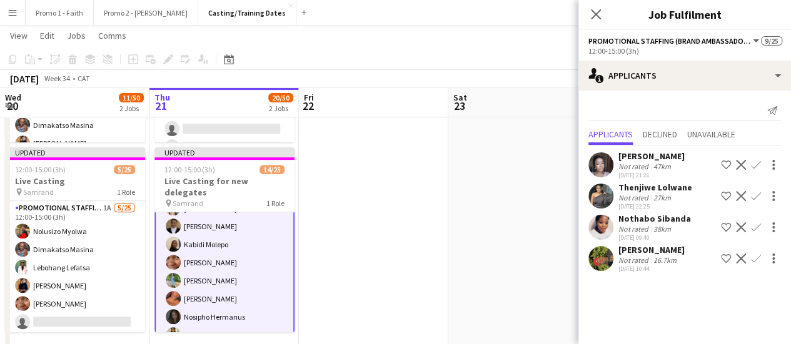
click at [757, 162] on app-icon "Confirm" at bounding box center [756, 165] width 10 height 10
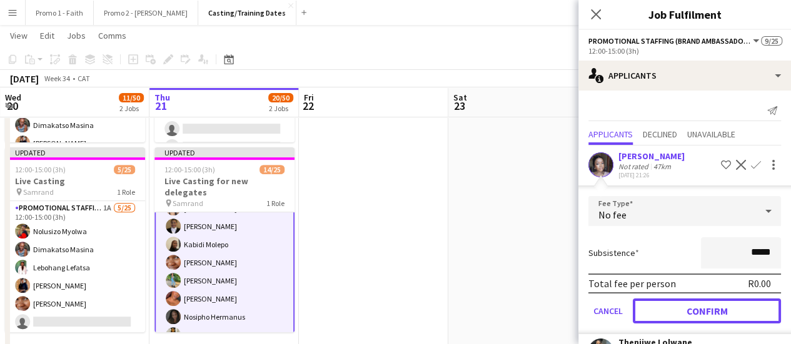
drag, startPoint x: 739, startPoint y: 311, endPoint x: 744, endPoint y: 269, distance: 41.5
click at [738, 311] on button "Confirm" at bounding box center [706, 311] width 148 height 25
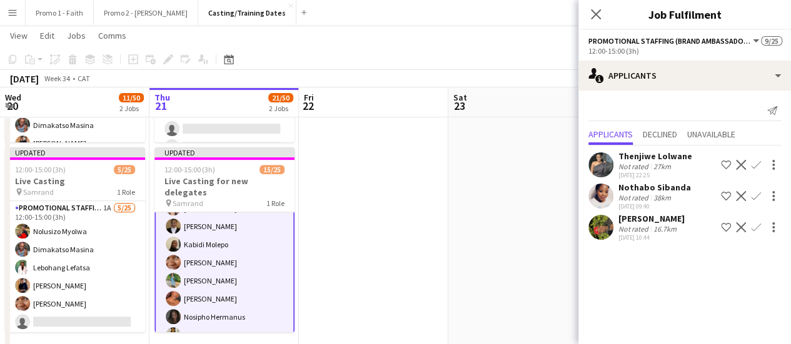
click at [757, 163] on app-icon "Confirm" at bounding box center [756, 165] width 10 height 10
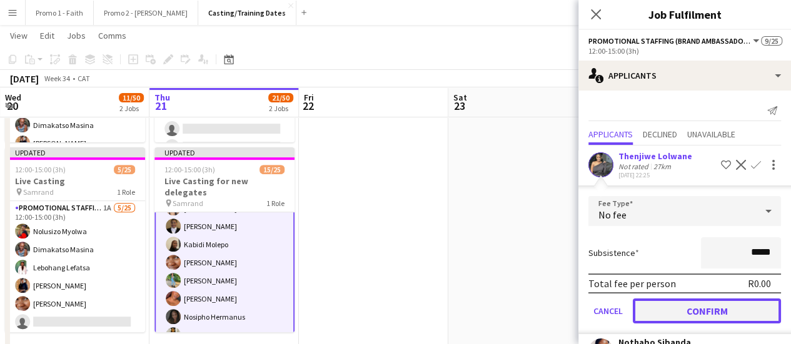
drag, startPoint x: 724, startPoint y: 314, endPoint x: 735, endPoint y: 294, distance: 22.6
click at [724, 314] on button "Confirm" at bounding box center [706, 311] width 148 height 25
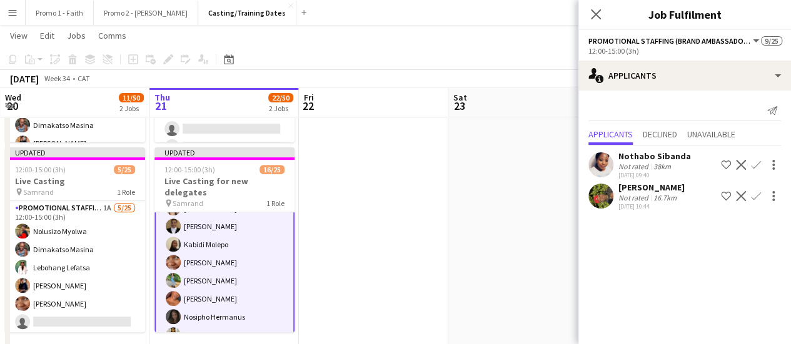
click at [754, 165] on app-icon "Confirm" at bounding box center [756, 165] width 10 height 10
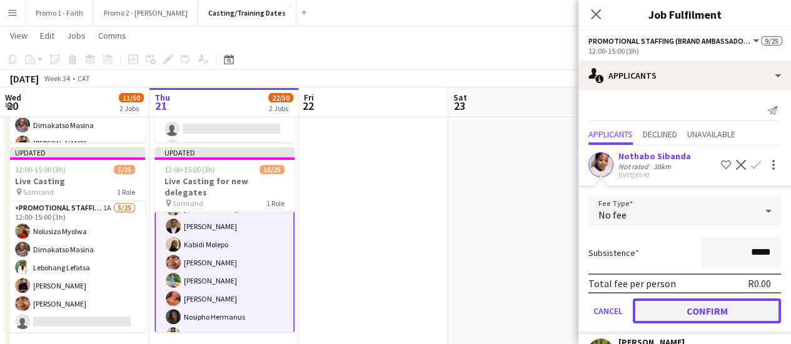
click at [717, 311] on button "Confirm" at bounding box center [706, 311] width 148 height 25
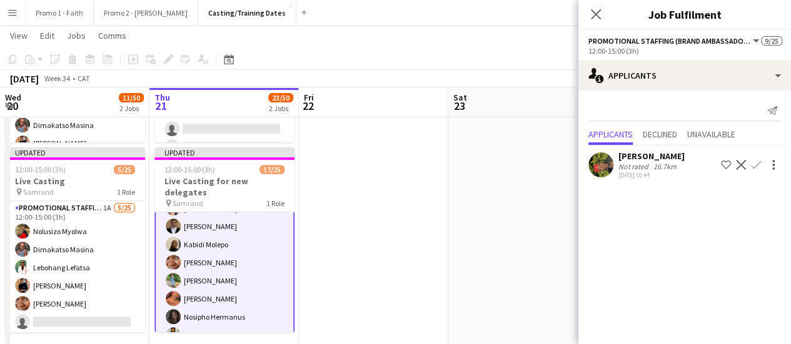
click at [751, 160] on app-icon "Confirm" at bounding box center [756, 165] width 10 height 10
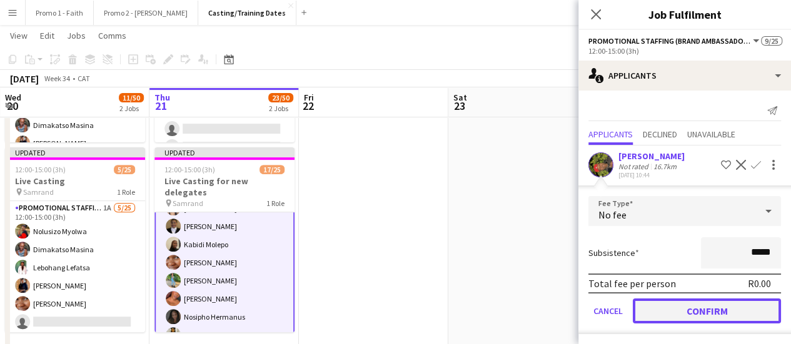
click at [714, 313] on button "Confirm" at bounding box center [706, 311] width 148 height 25
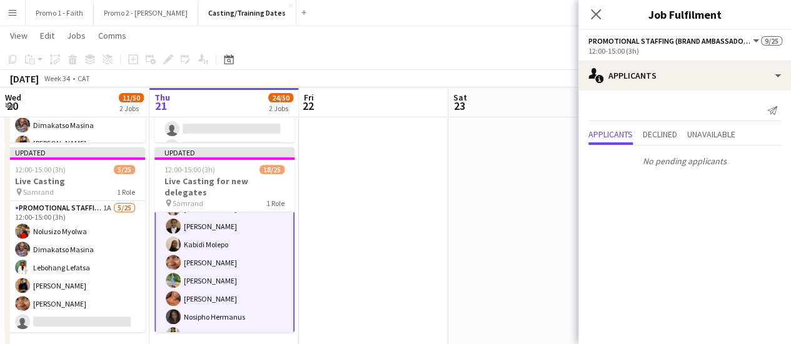
click at [593, 18] on icon "Close pop-in" at bounding box center [596, 14] width 10 height 10
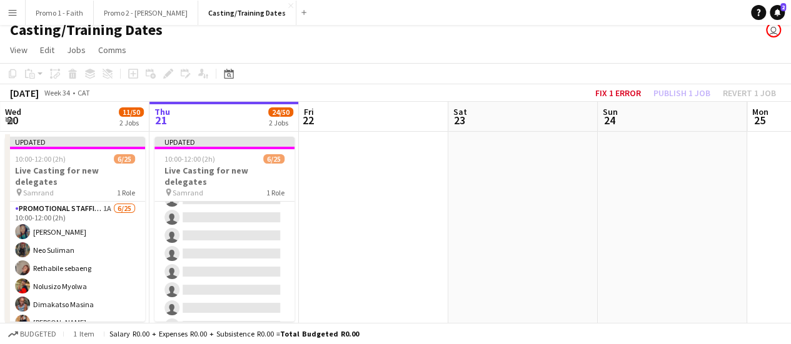
scroll to position [0, 0]
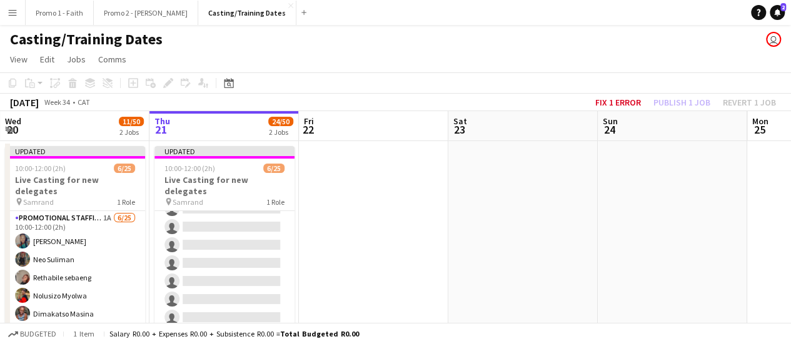
click at [8, 15] on app-icon "Menu" at bounding box center [12, 12] width 10 height 10
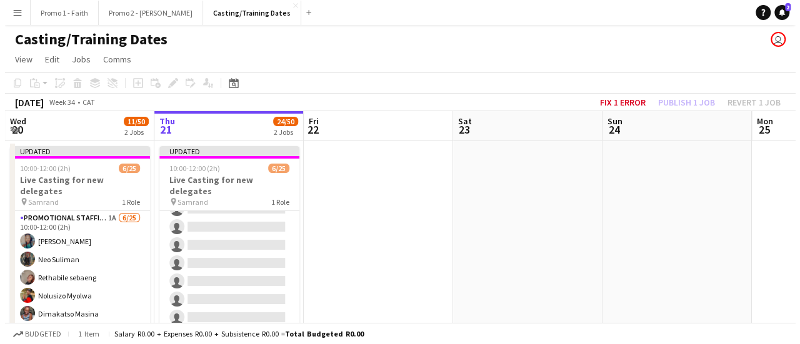
scroll to position [125, 0]
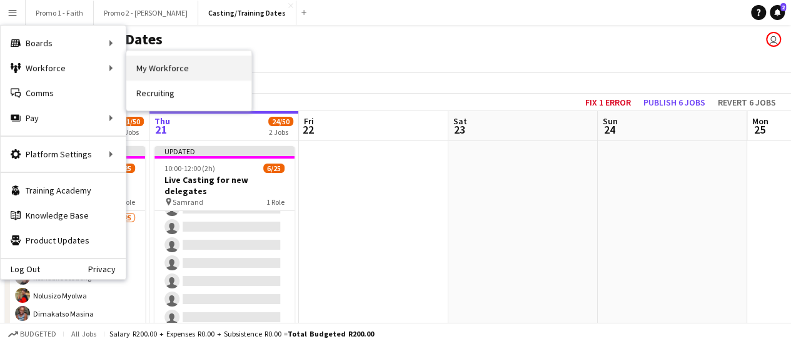
click at [162, 67] on link "My Workforce" at bounding box center [188, 68] width 125 height 25
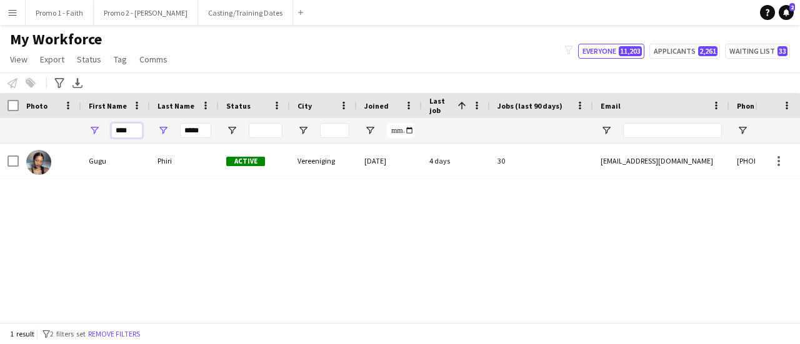
click at [137, 131] on input "****" at bounding box center [126, 130] width 31 height 15
type input "*"
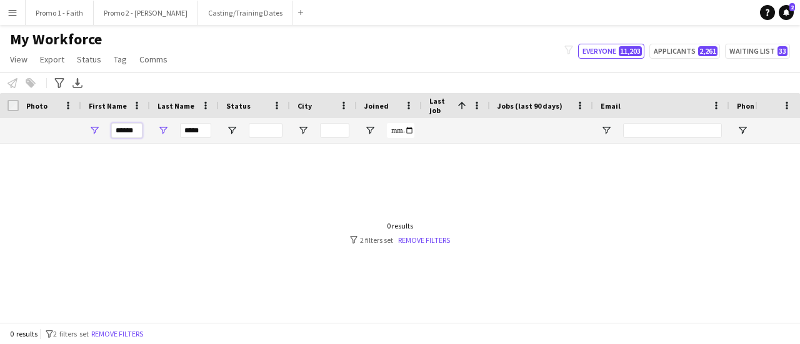
type input "******"
click at [204, 129] on input "*****" at bounding box center [195, 130] width 31 height 15
type input "*"
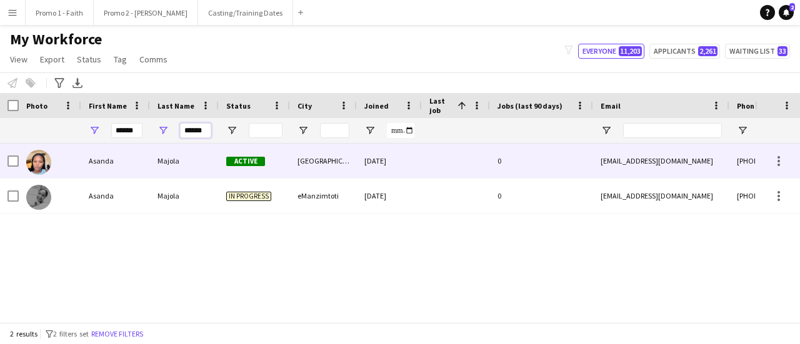
type input "******"
click at [178, 164] on div "Majola" at bounding box center [184, 161] width 69 height 34
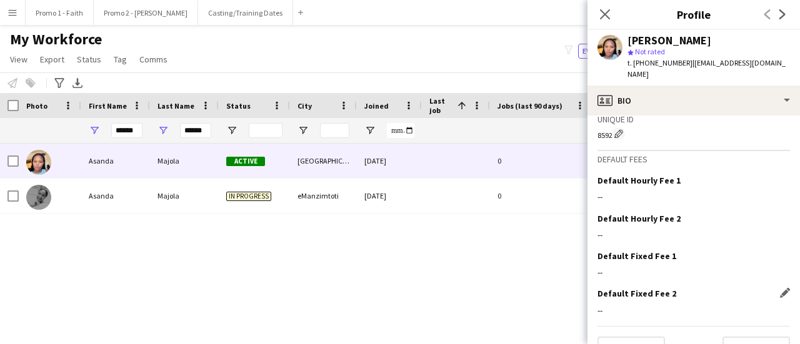
scroll to position [602, 0]
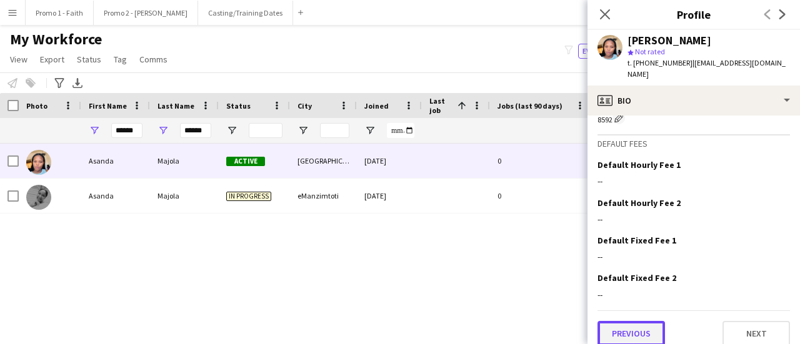
click at [641, 321] on button "Previous" at bounding box center [630, 333] width 67 height 25
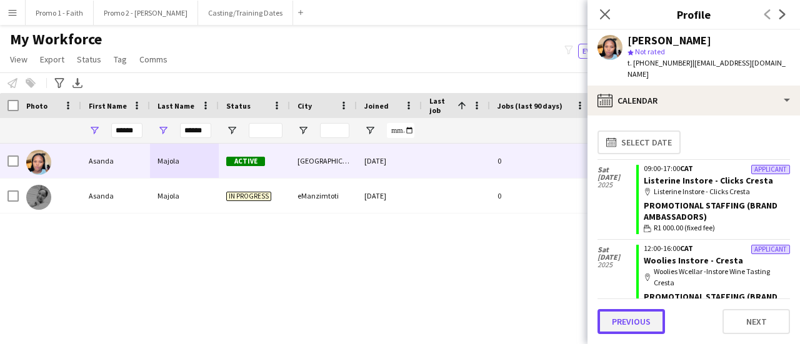
click at [631, 321] on button "Previous" at bounding box center [630, 321] width 67 height 25
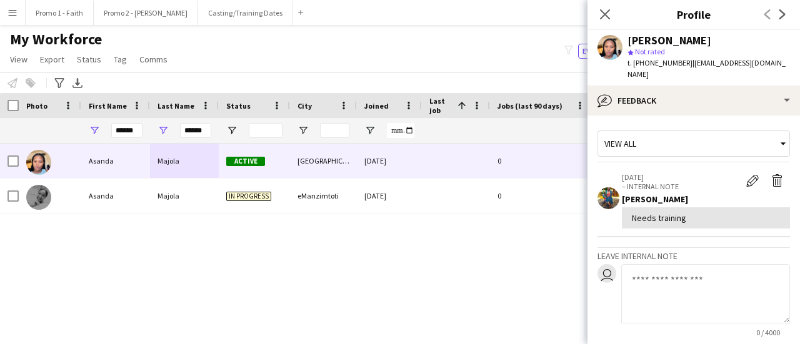
click at [644, 274] on textarea at bounding box center [705, 293] width 169 height 59
click at [651, 279] on textarea "**********" at bounding box center [705, 293] width 169 height 59
drag, startPoint x: 650, startPoint y: 278, endPoint x: 695, endPoint y: 279, distance: 45.0
click at [695, 279] on textarea "**********" at bounding box center [705, 293] width 169 height 59
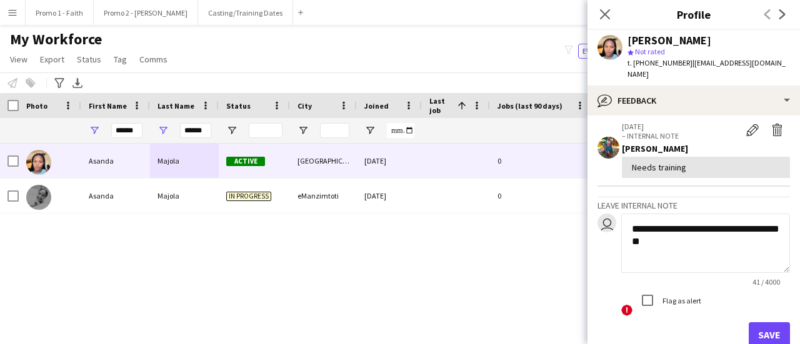
scroll to position [112, 0]
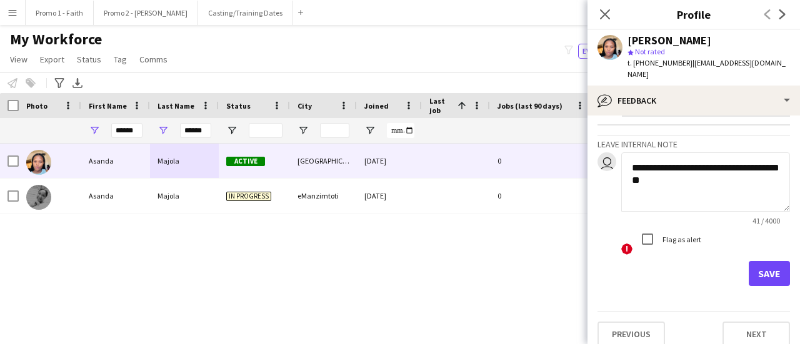
type textarea "**********"
click at [764, 261] on button "Save" at bounding box center [769, 273] width 41 height 25
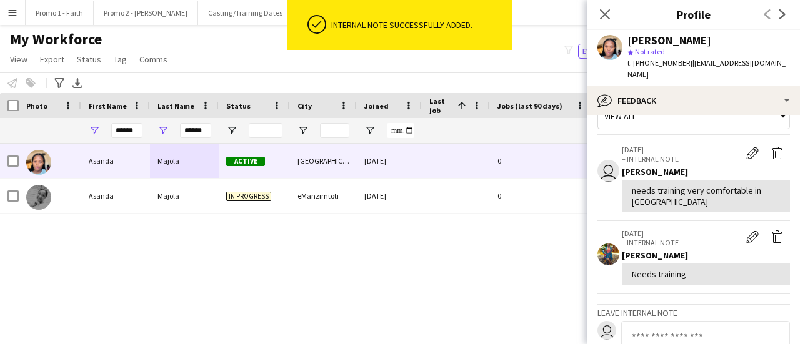
scroll to position [0, 0]
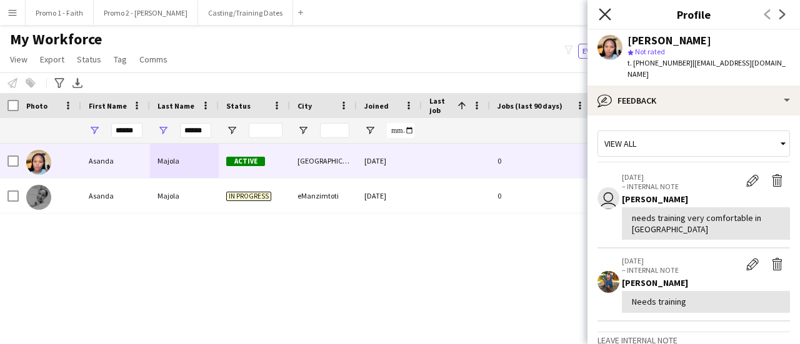
click at [606, 19] on icon "Close pop-in" at bounding box center [605, 14] width 12 height 12
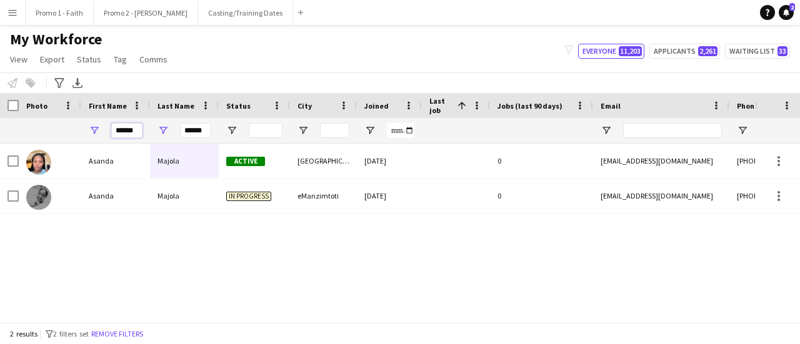
click at [142, 134] on input "******" at bounding box center [126, 130] width 31 height 15
type input "*"
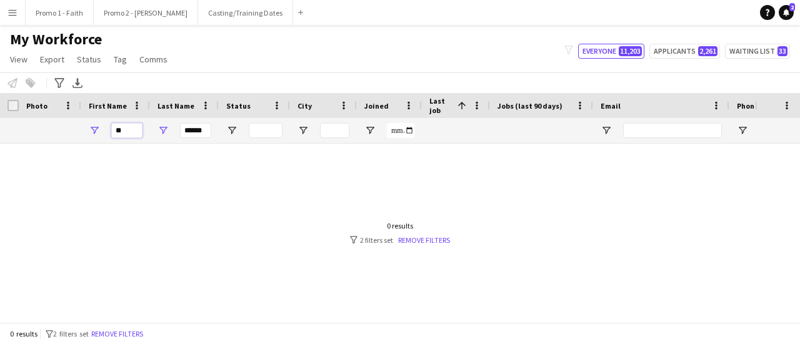
type input "*"
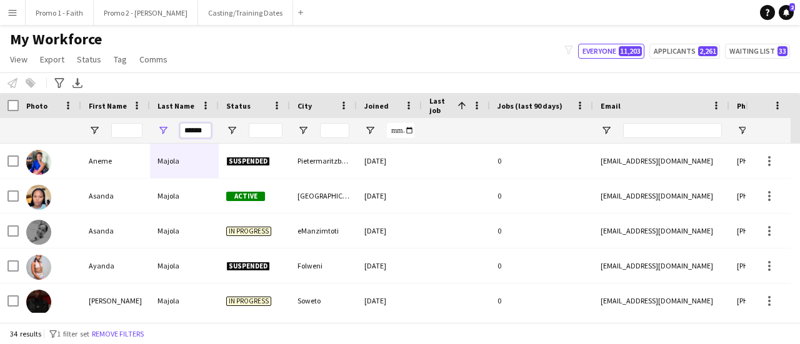
click at [205, 132] on input "******" at bounding box center [195, 130] width 31 height 15
type input "*"
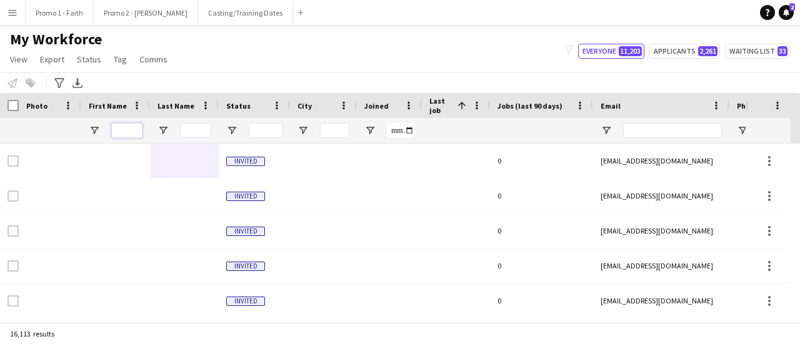
click at [135, 129] on input "First Name Filter Input" at bounding box center [126, 130] width 31 height 15
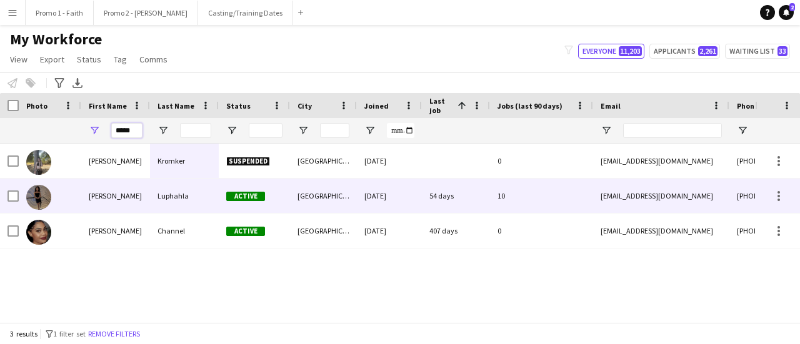
type input "*****"
click at [167, 199] on div "Luphahla" at bounding box center [184, 196] width 69 height 34
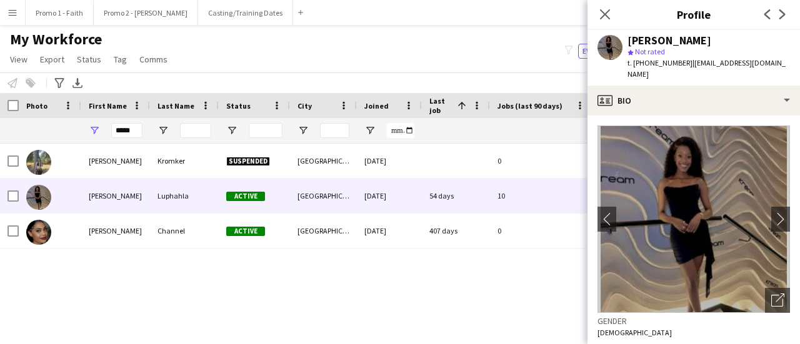
scroll to position [62, 0]
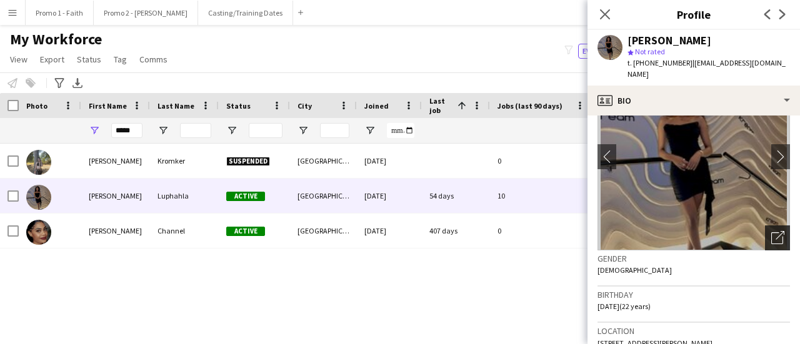
click at [771, 238] on icon "Open photos pop-in" at bounding box center [777, 237] width 13 height 13
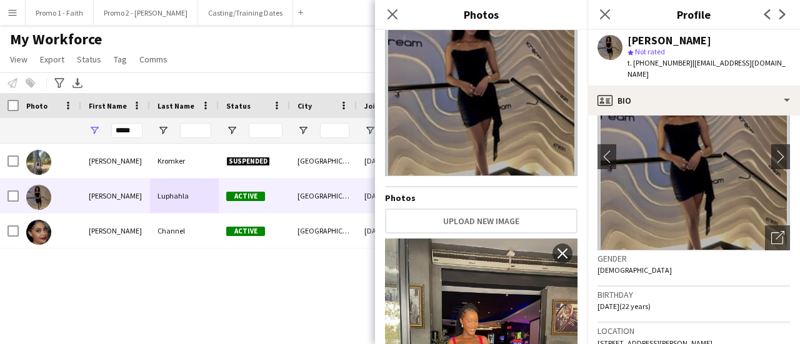
scroll to position [0, 0]
